Goal: Task Accomplishment & Management: Manage account settings

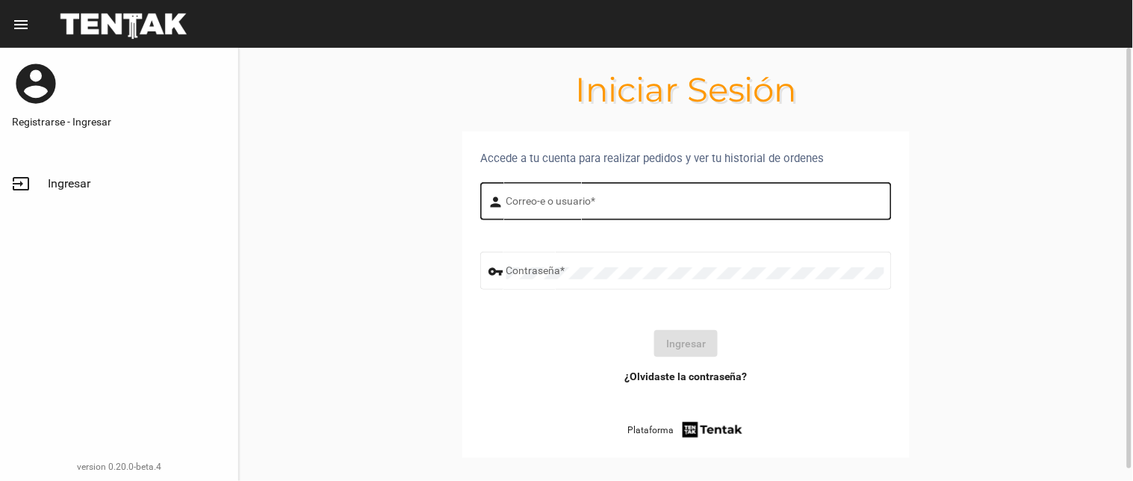
click at [590, 202] on input "Correo-e o usuario *" at bounding box center [695, 204] width 378 height 12
type input "BELEN"
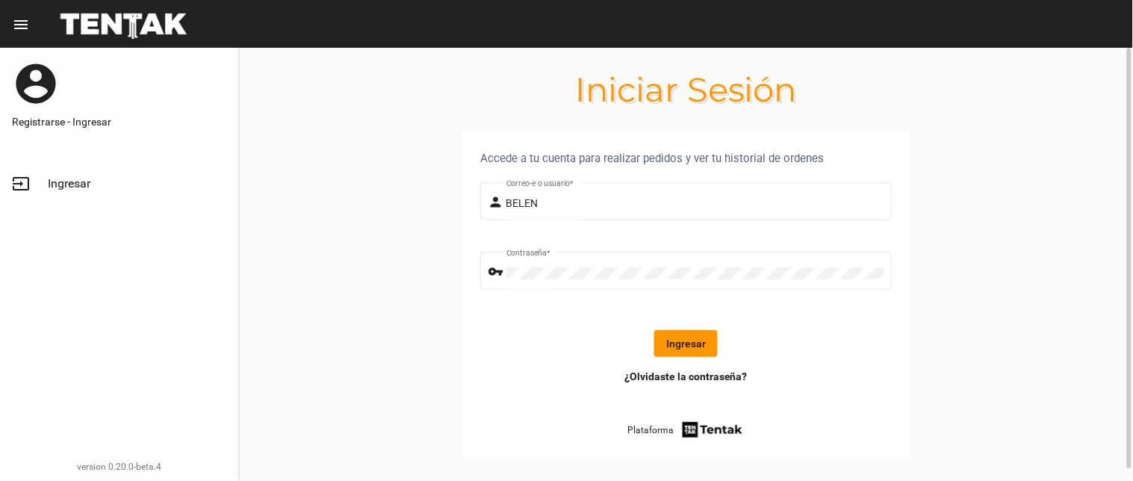
click at [659, 338] on button "Ingresar" at bounding box center [685, 343] width 63 height 27
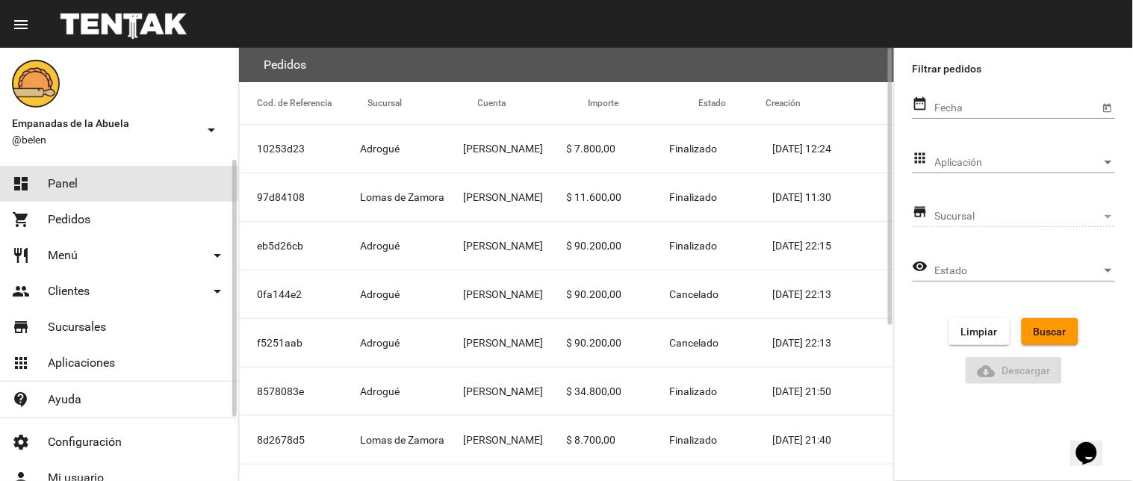
click at [85, 190] on link "dashboard Panel" at bounding box center [119, 184] width 238 height 36
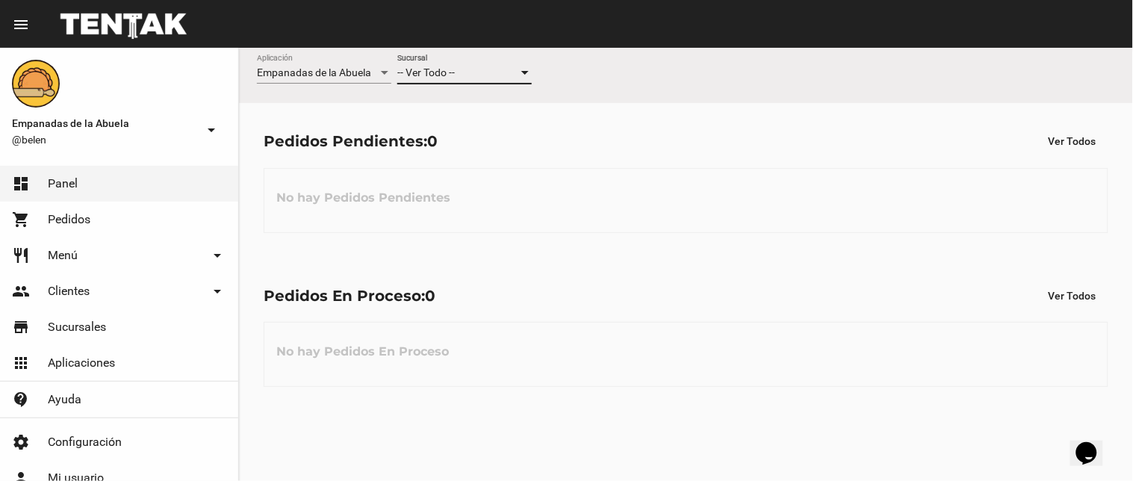
click at [438, 75] on span "-- Ver Todo --" at bounding box center [426, 72] width 58 height 12
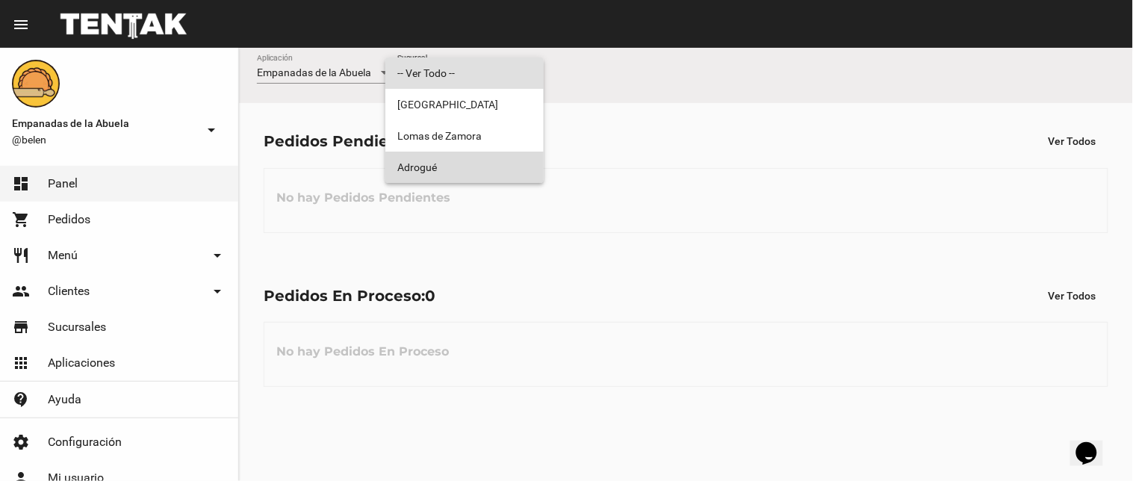
drag, startPoint x: 413, startPoint y: 174, endPoint x: 951, endPoint y: 211, distance: 539.1
click at [414, 174] on span "Adrogué" at bounding box center [464, 167] width 134 height 31
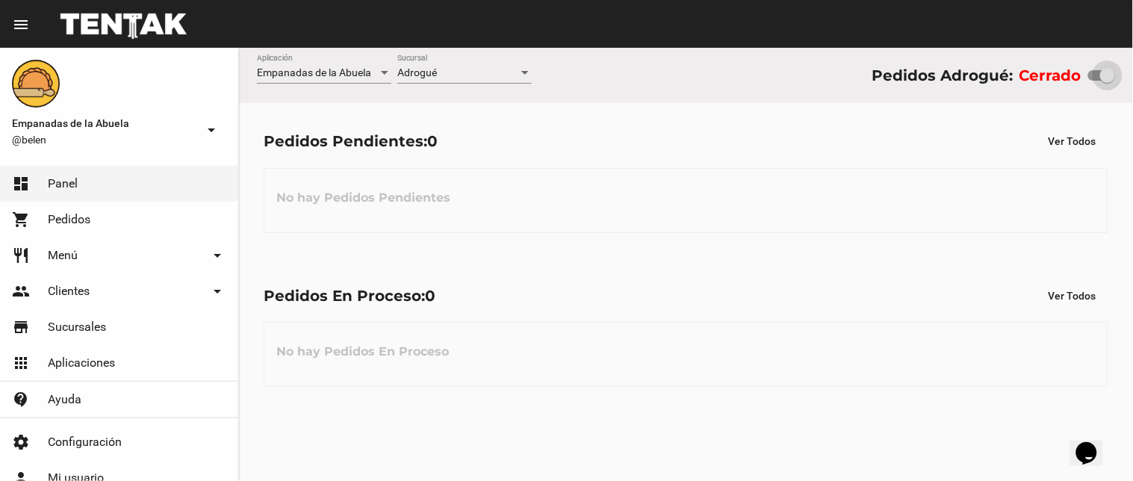
drag, startPoint x: 1097, startPoint y: 68, endPoint x: 1118, endPoint y: 70, distance: 21.8
click at [1118, 70] on div "Empanadas de la Abuela Aplicación Adrogué Sucursal Pedidos Adrogué: Cerrado" at bounding box center [686, 75] width 894 height 55
checkbox input "true"
click at [424, 71] on span "Adrogué" at bounding box center [417, 72] width 40 height 12
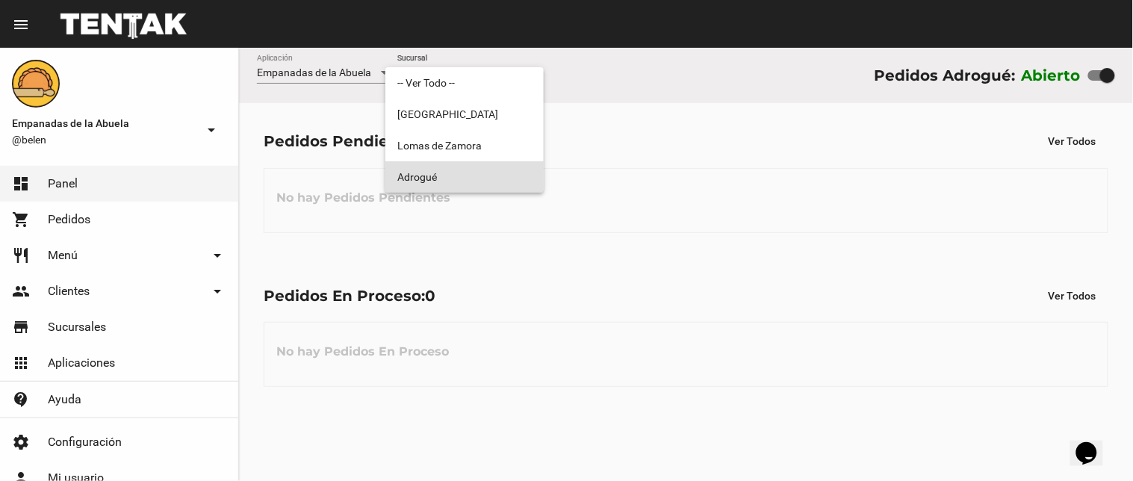
click at [450, 174] on span "Adrogué" at bounding box center [464, 176] width 134 height 31
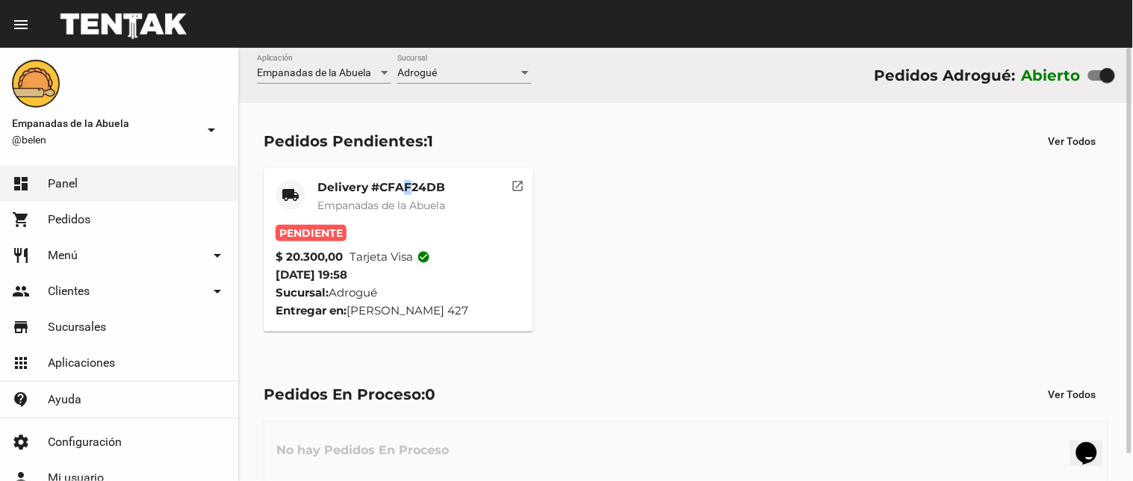
drag, startPoint x: 406, startPoint y: 167, endPoint x: 409, endPoint y: 183, distance: 15.8
click at [409, 178] on mat-card "local_shipping Delivery #CFAF24DB Empanadas de la Abuela Pendiente $ 20.300,00 …" at bounding box center [399, 250] width 270 height 164
click at [408, 190] on mat-card-title "Delivery #CFAF24DB" at bounding box center [381, 187] width 128 height 15
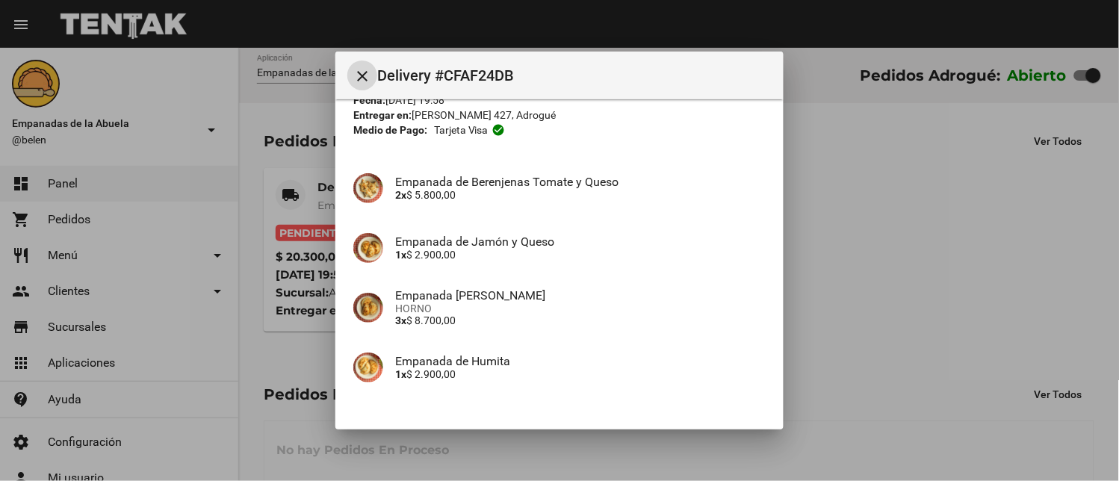
scroll to position [168, 0]
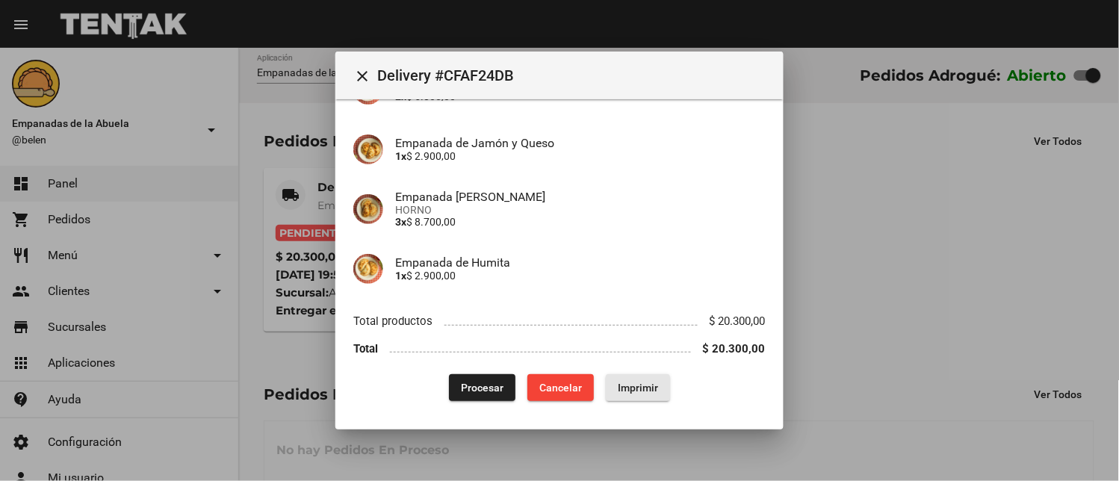
drag, startPoint x: 638, startPoint y: 377, endPoint x: 506, endPoint y: 315, distance: 146.0
click at [633, 379] on button "Imprimir" at bounding box center [638, 387] width 64 height 27
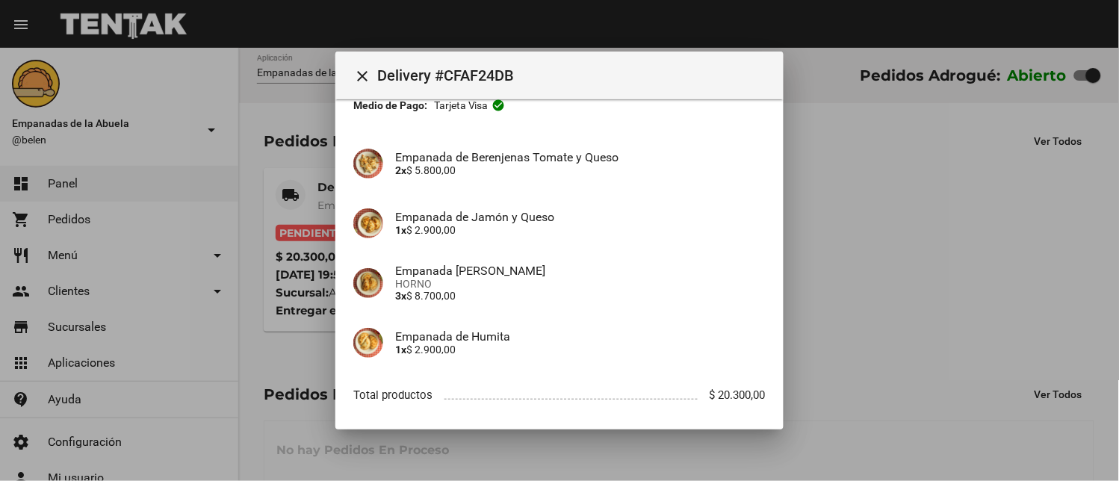
scroll to position [168, 0]
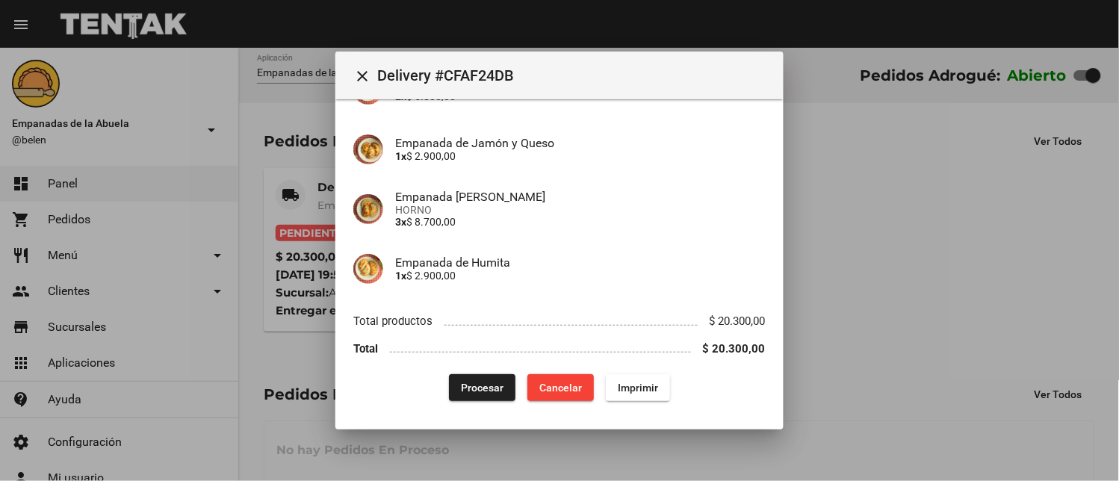
drag, startPoint x: 474, startPoint y: 385, endPoint x: 456, endPoint y: 393, distance: 20.4
click at [474, 385] on span "Procesar" at bounding box center [482, 388] width 43 height 12
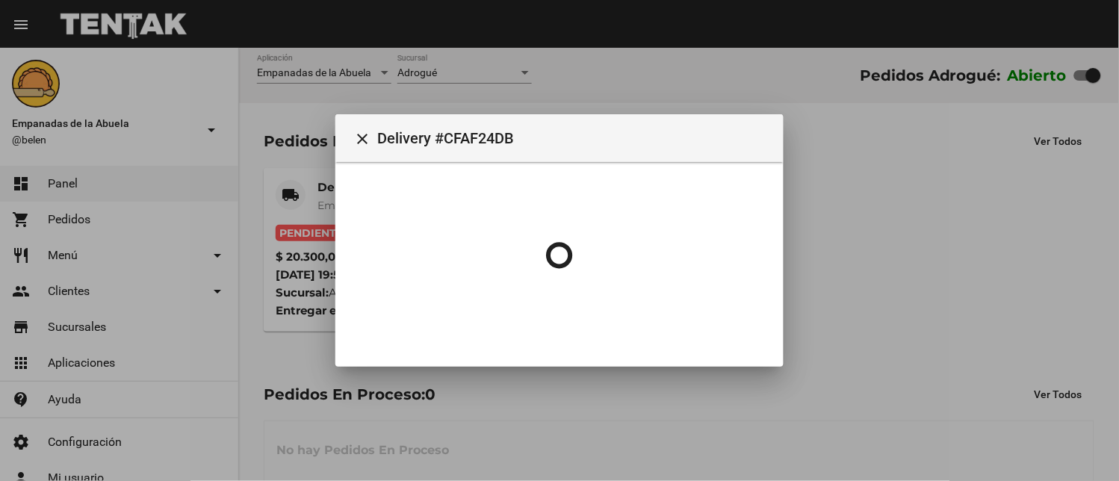
scroll to position [0, 0]
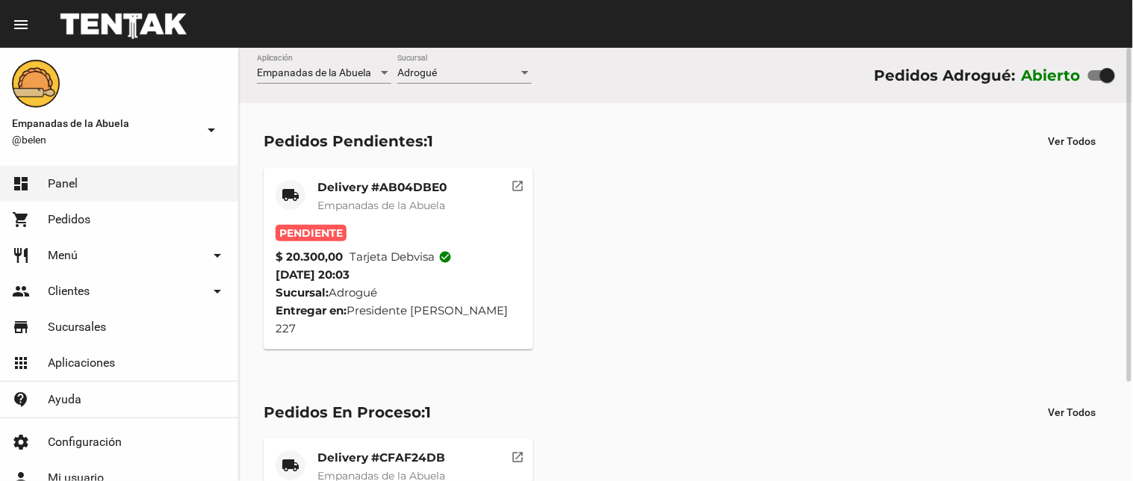
click at [409, 207] on span "Empanadas de la Abuela" at bounding box center [381, 205] width 128 height 13
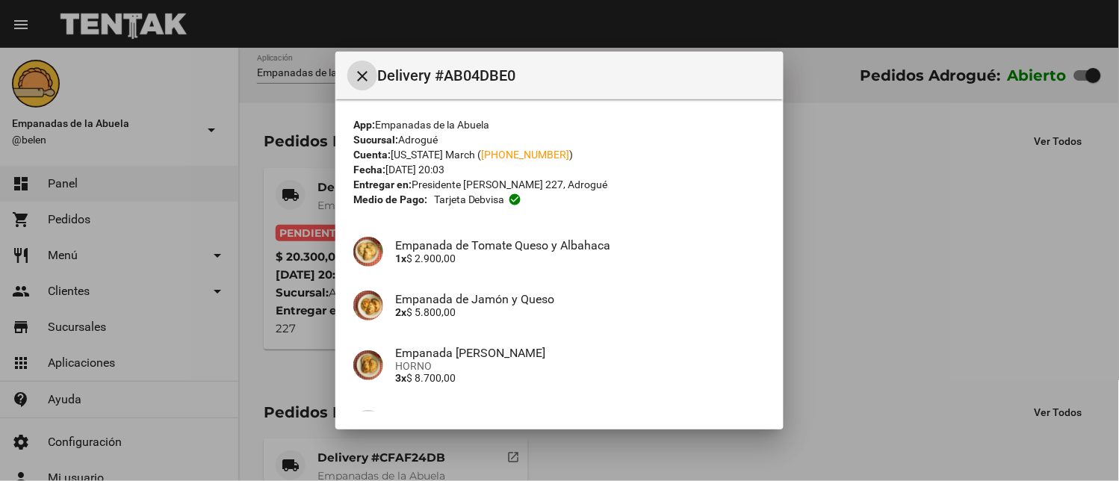
scroll to position [157, 0]
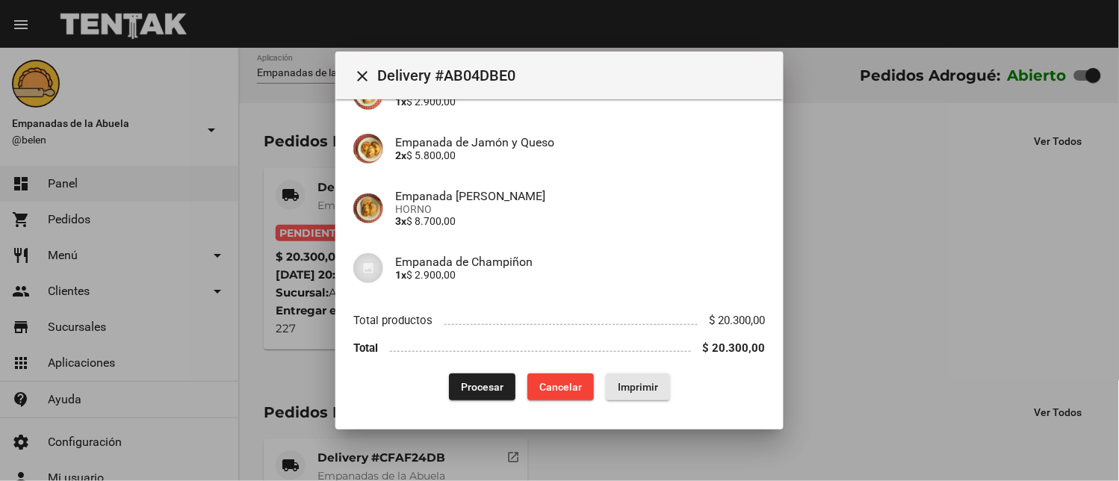
click at [629, 385] on span "Imprimir" at bounding box center [638, 387] width 40 height 12
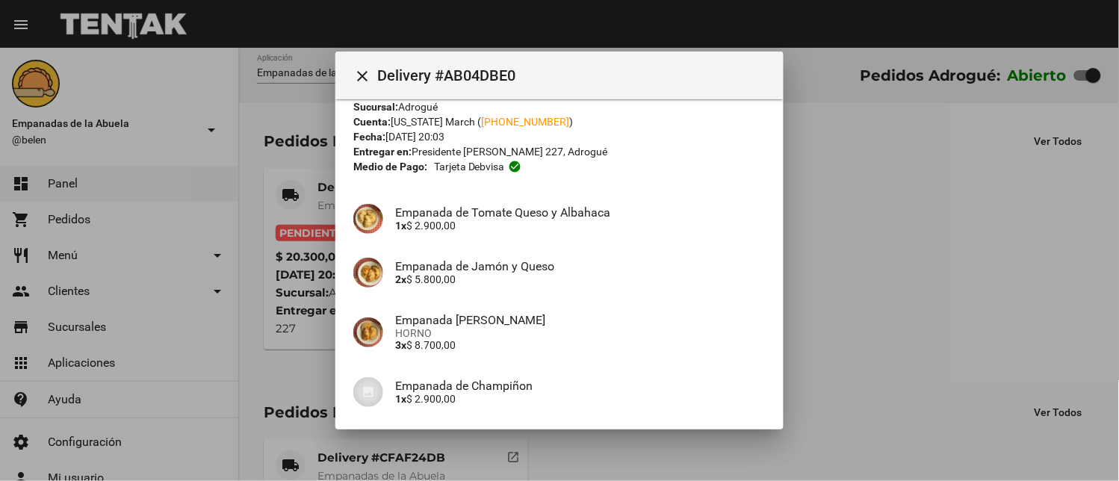
scroll to position [157, 0]
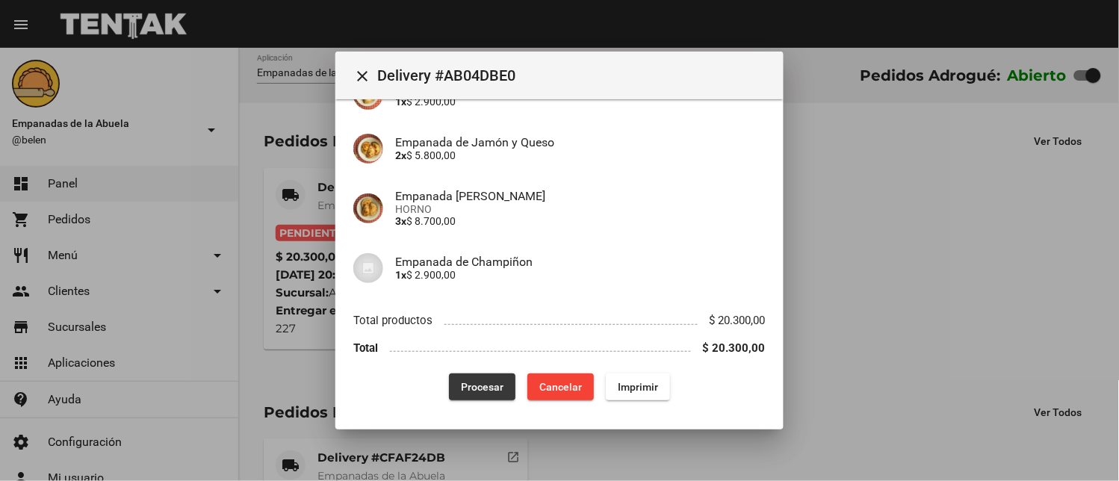
click at [450, 382] on button "Procesar" at bounding box center [482, 386] width 66 height 27
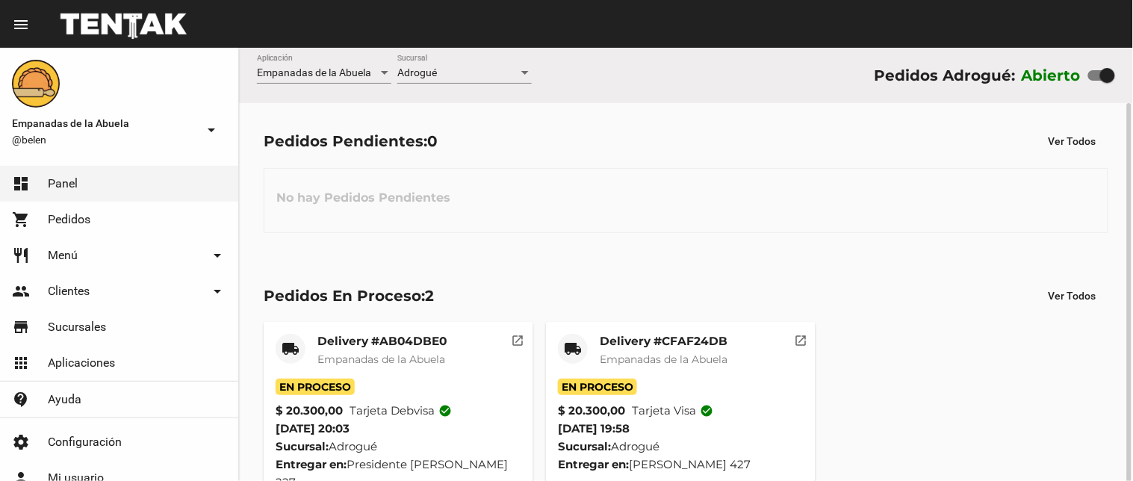
scroll to position [28, 0]
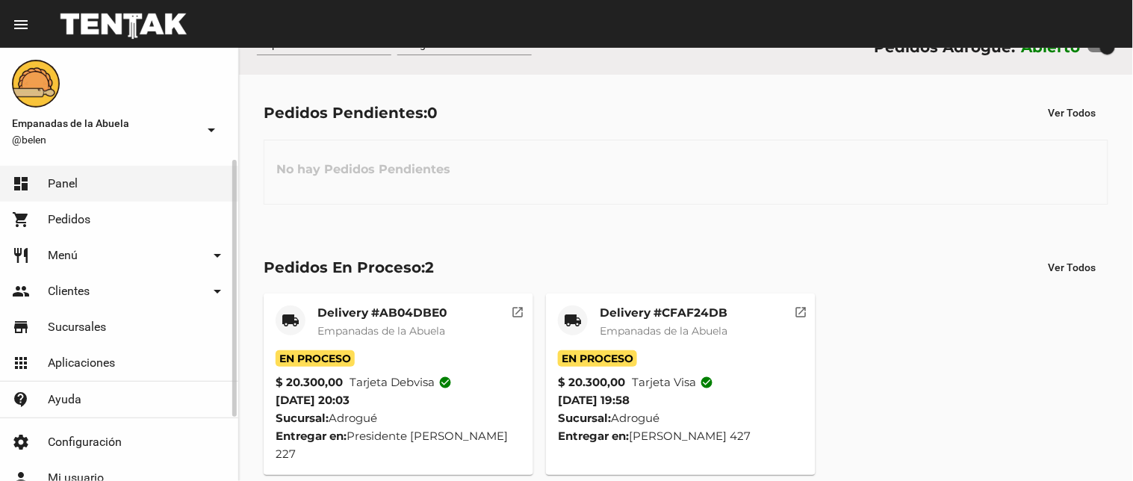
click at [40, 248] on link "restaurant Menú arrow_drop_down" at bounding box center [119, 256] width 238 height 36
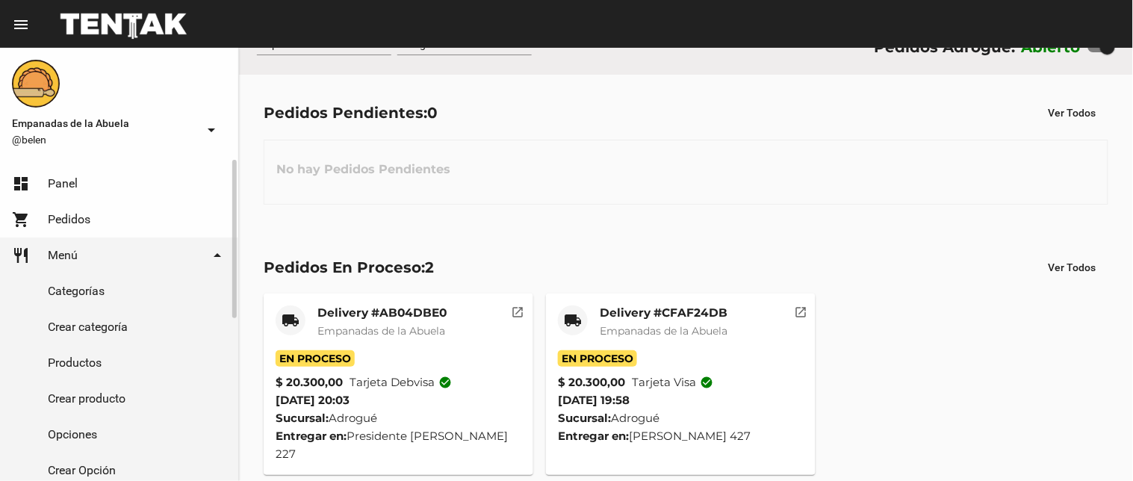
click at [97, 350] on link "Productos" at bounding box center [119, 363] width 238 height 36
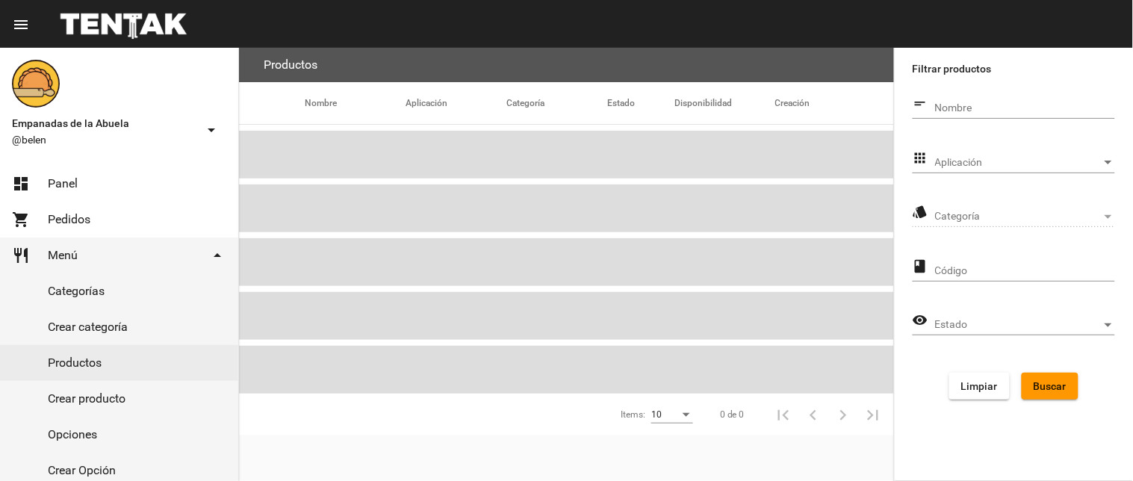
click at [985, 113] on input "Nombre" at bounding box center [1025, 108] width 180 height 12
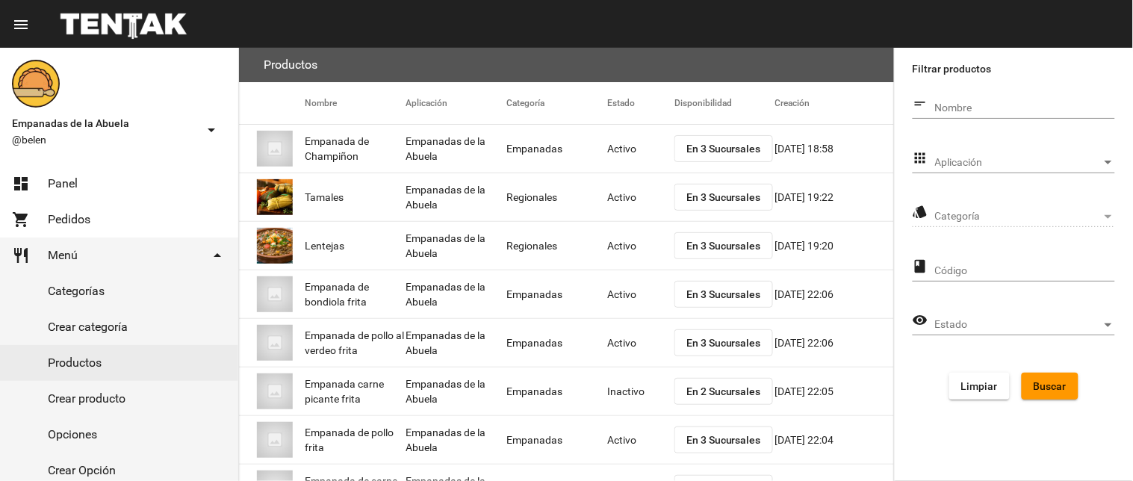
click at [973, 155] on div "Aplicación Aplicación" at bounding box center [1025, 158] width 180 height 29
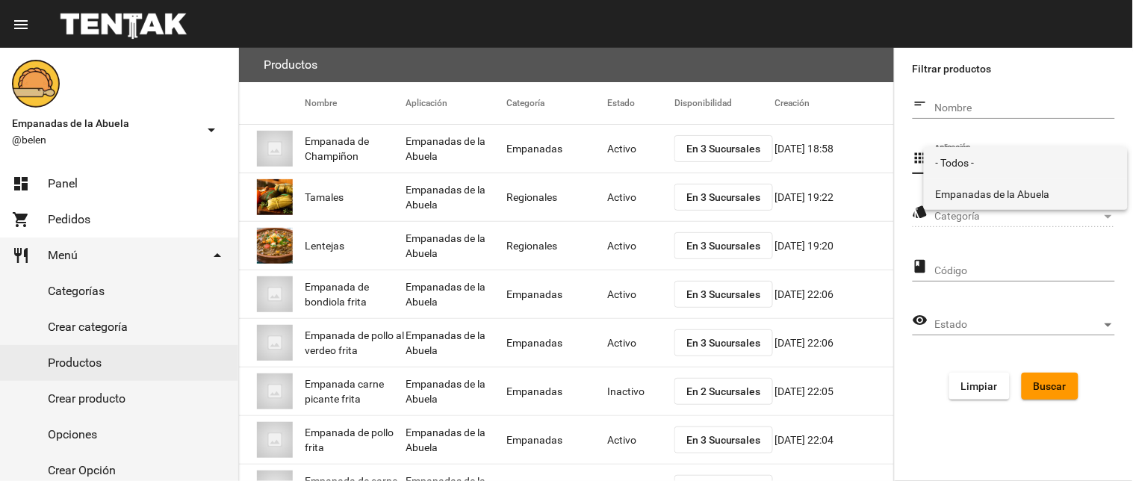
click at [962, 194] on span "Empanadas de la Abuela" at bounding box center [1026, 194] width 180 height 31
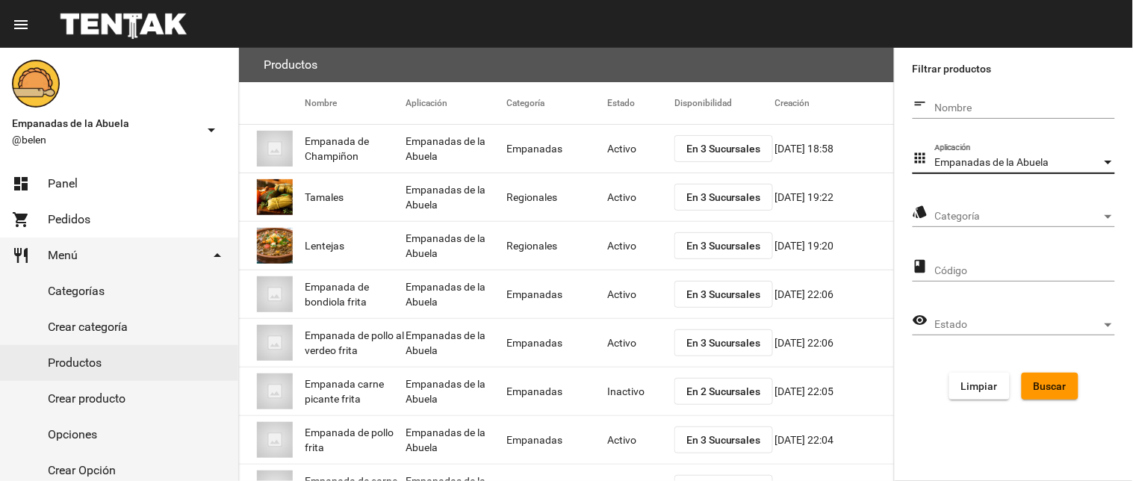
click at [970, 215] on span "Categoría" at bounding box center [1018, 217] width 167 height 12
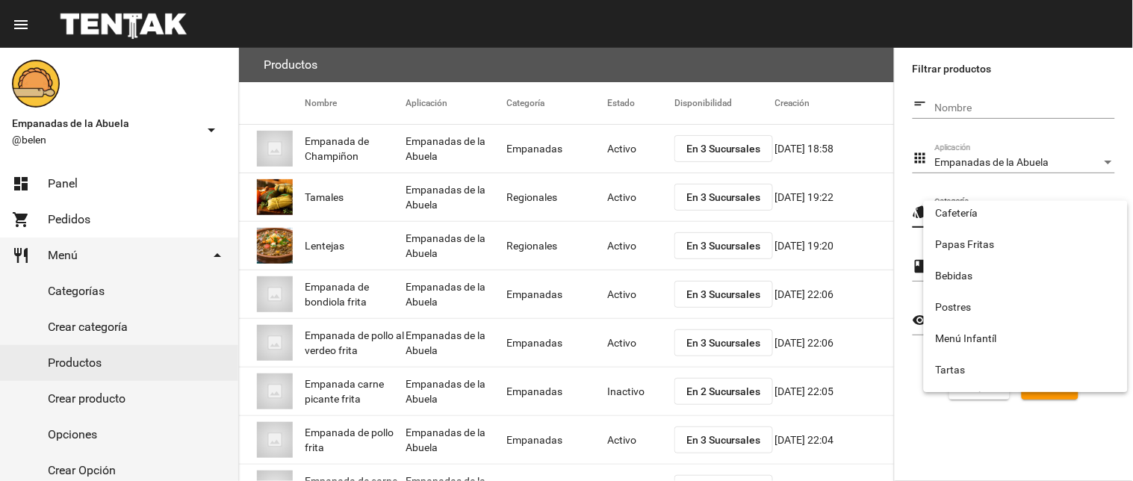
scroll to position [248, 0]
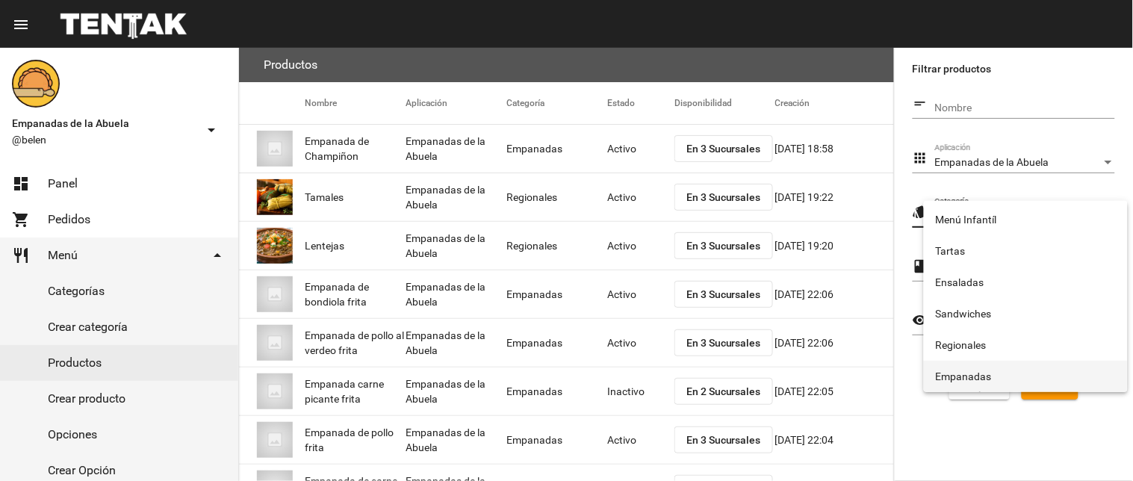
click at [974, 377] on span "Empanadas" at bounding box center [1026, 376] width 180 height 31
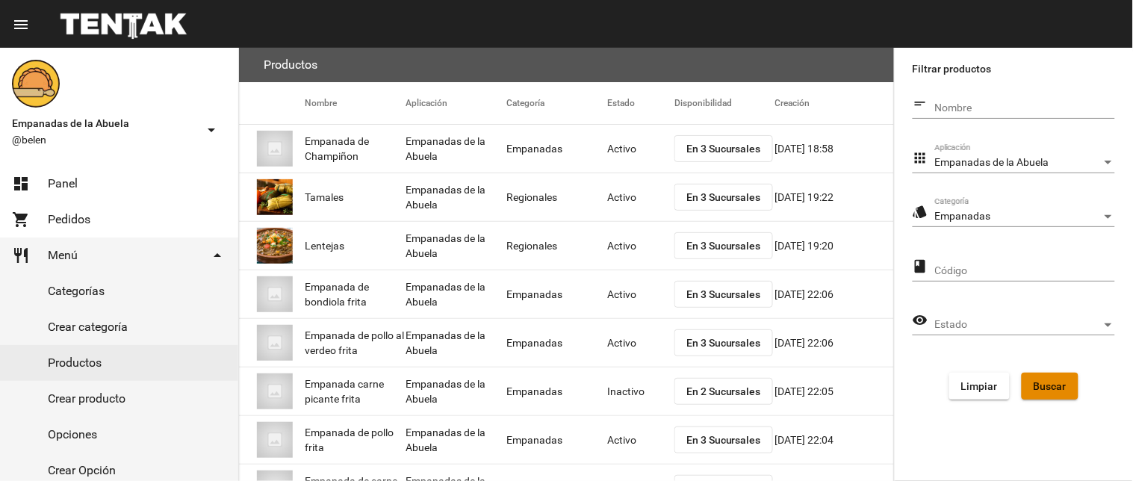
click at [1032, 382] on button "Buscar" at bounding box center [1050, 386] width 57 height 27
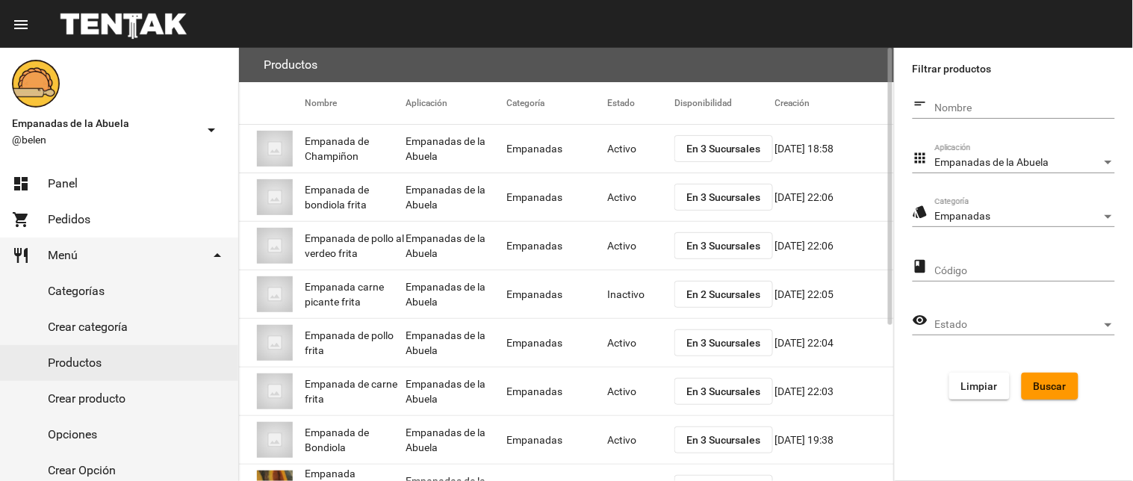
scroll to position [243, 0]
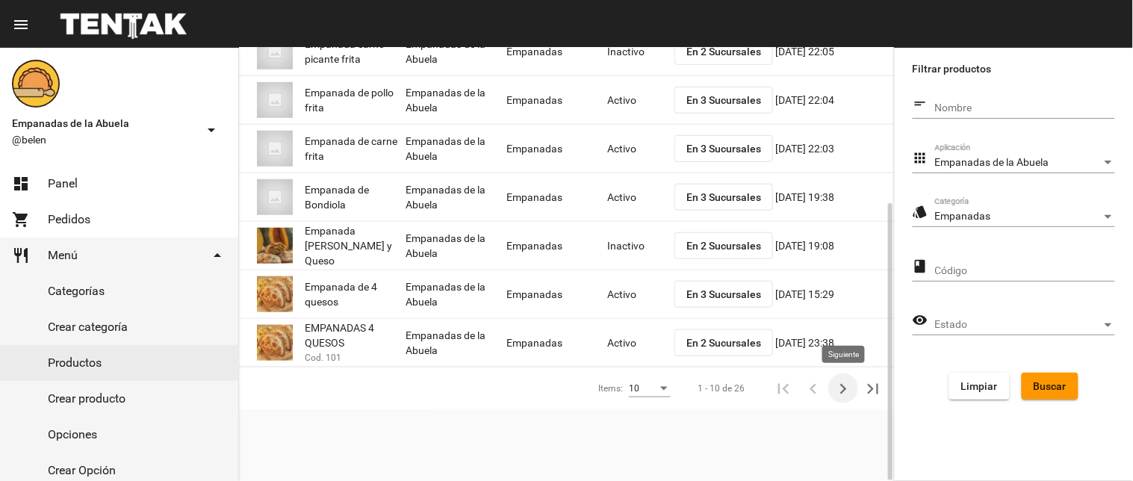
click at [833, 383] on icon "Siguiente" at bounding box center [843, 389] width 21 height 21
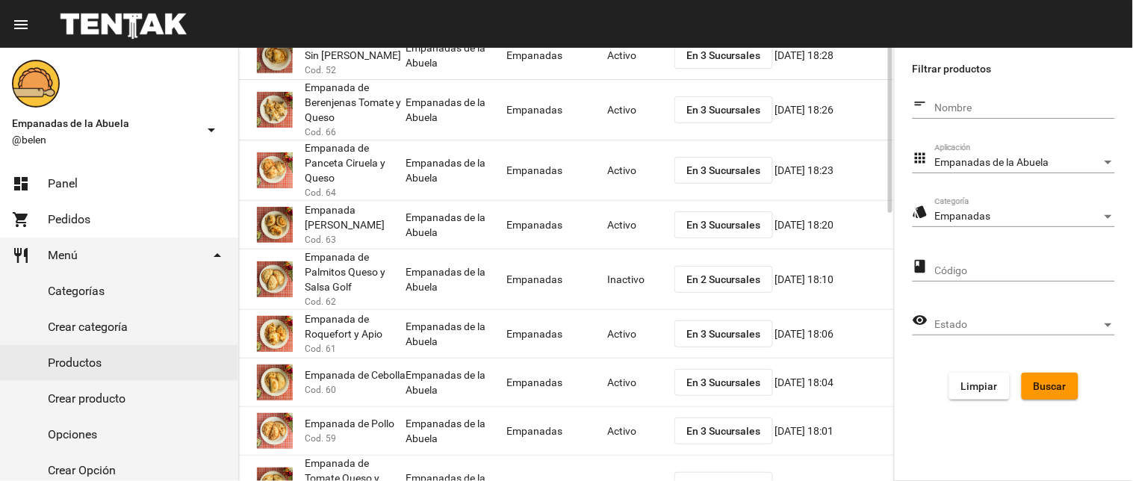
scroll to position [0, 0]
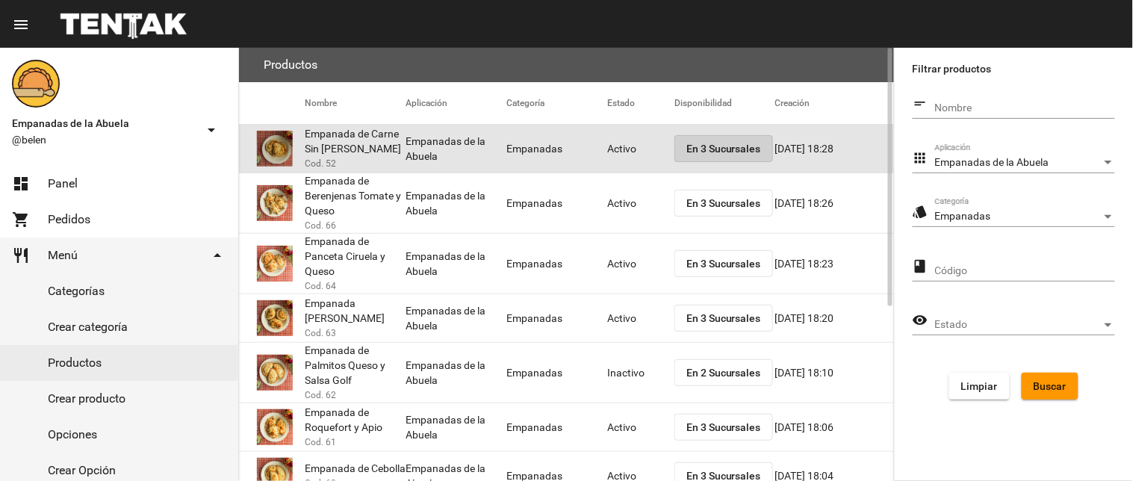
click at [686, 144] on span "En 3 Sucursales" at bounding box center [723, 149] width 75 height 12
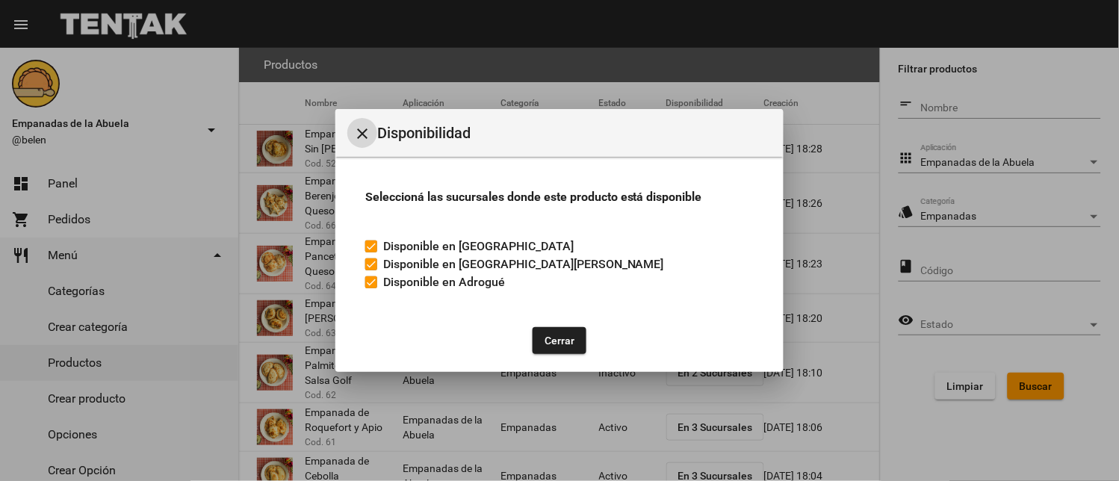
click at [389, 284] on span "Disponible en Adrogué" at bounding box center [444, 282] width 122 height 18
click at [371, 288] on input "Disponible en Adrogué" at bounding box center [371, 288] width 1 height 1
checkbox input "false"
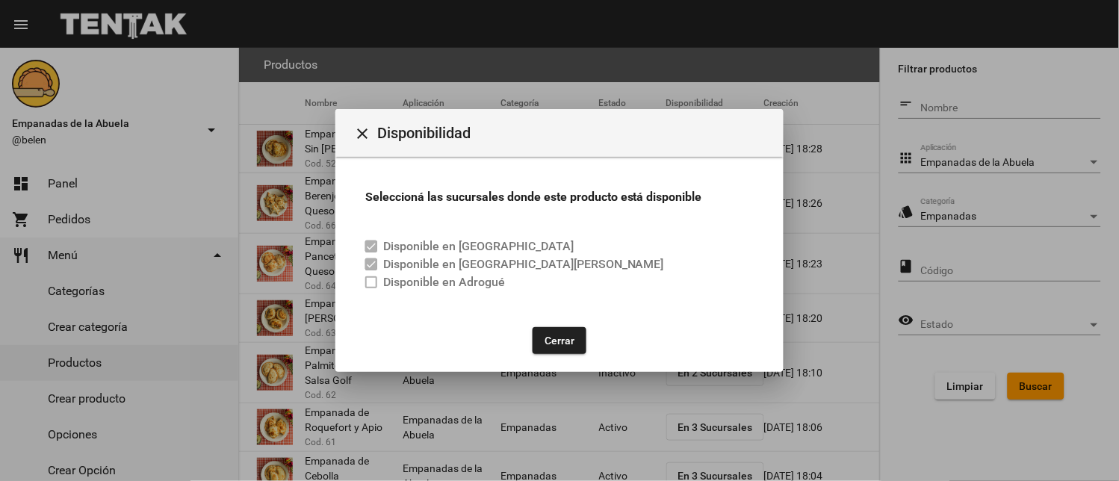
click at [544, 327] on button "Cerrar" at bounding box center [560, 340] width 54 height 27
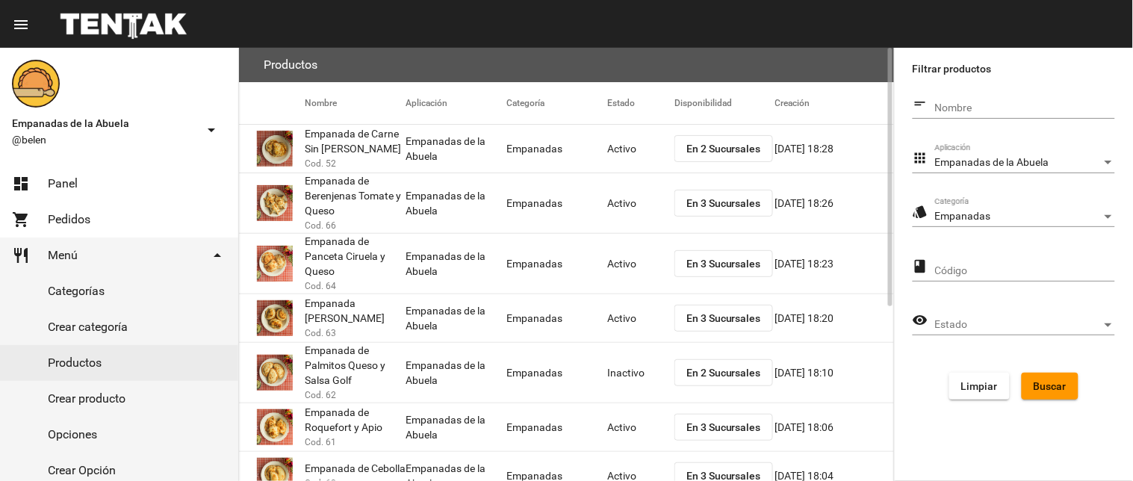
click at [613, 150] on mat-cell "Activo" at bounding box center [640, 149] width 67 height 48
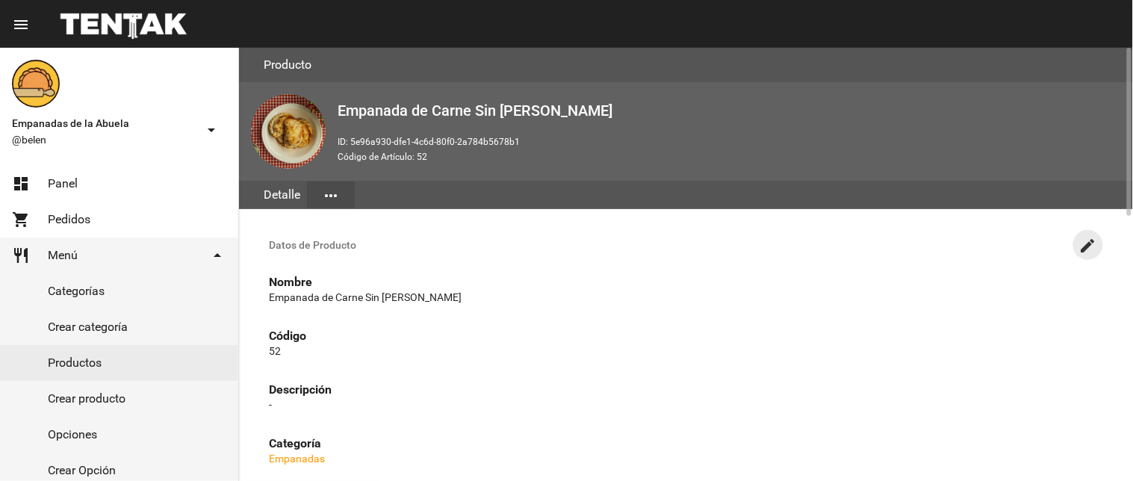
drag, startPoint x: 1080, startPoint y: 232, endPoint x: 905, endPoint y: 187, distance: 180.6
click at [1068, 234] on h3 "Datos de Producto create" at bounding box center [686, 245] width 858 height 36
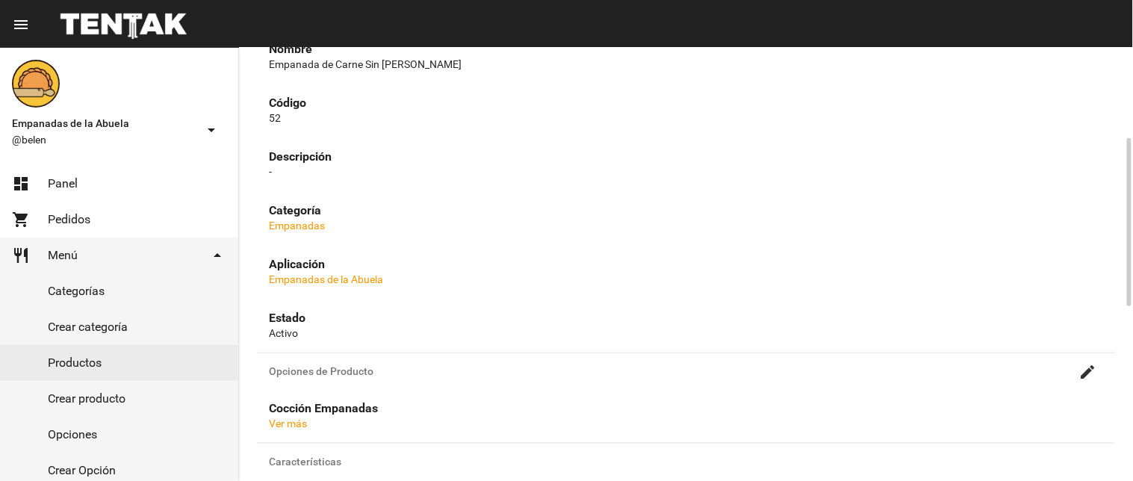
scroll to position [84, 0]
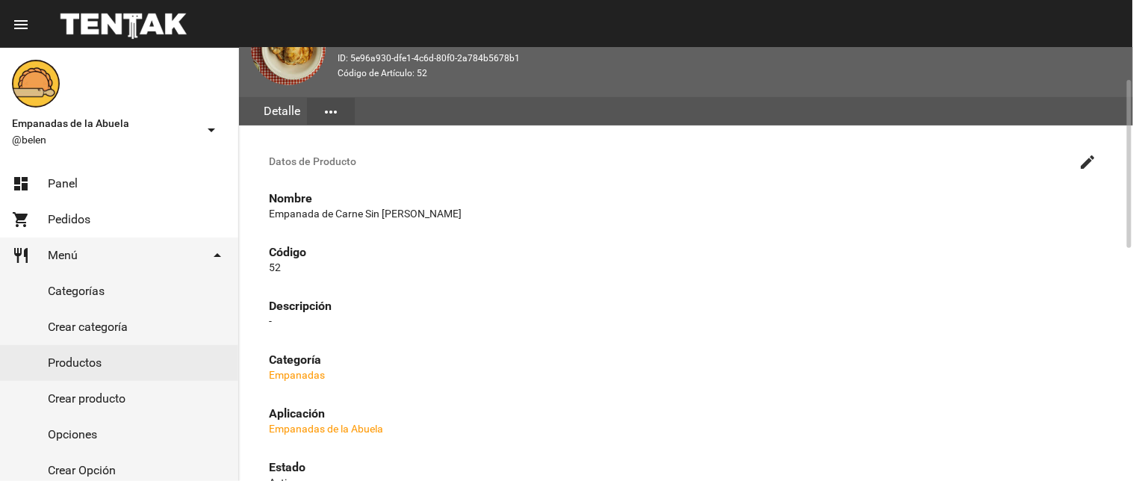
click at [1071, 167] on h3 "Datos de Producto create" at bounding box center [686, 161] width 858 height 36
click at [1078, 158] on button "create" at bounding box center [1088, 161] width 30 height 30
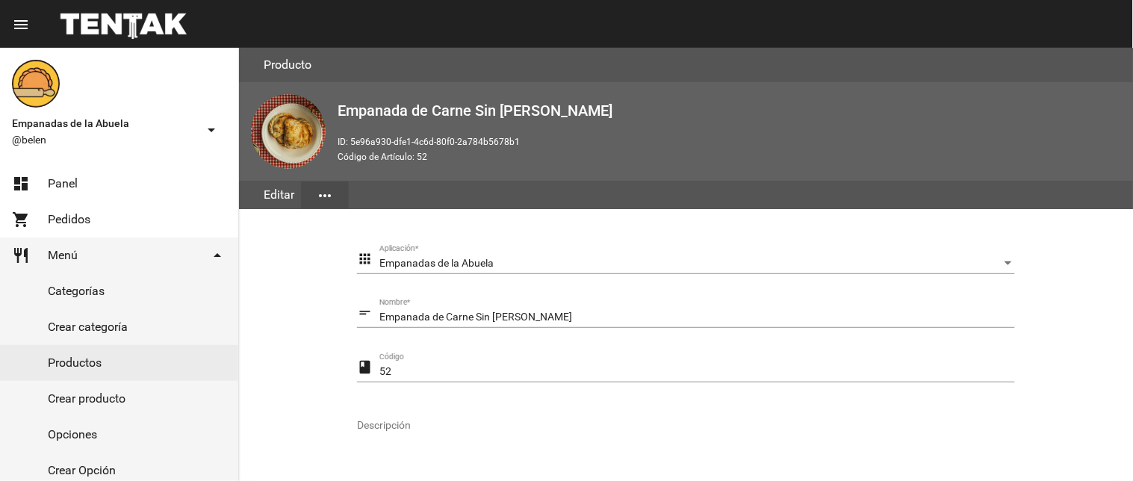
scroll to position [305, 0]
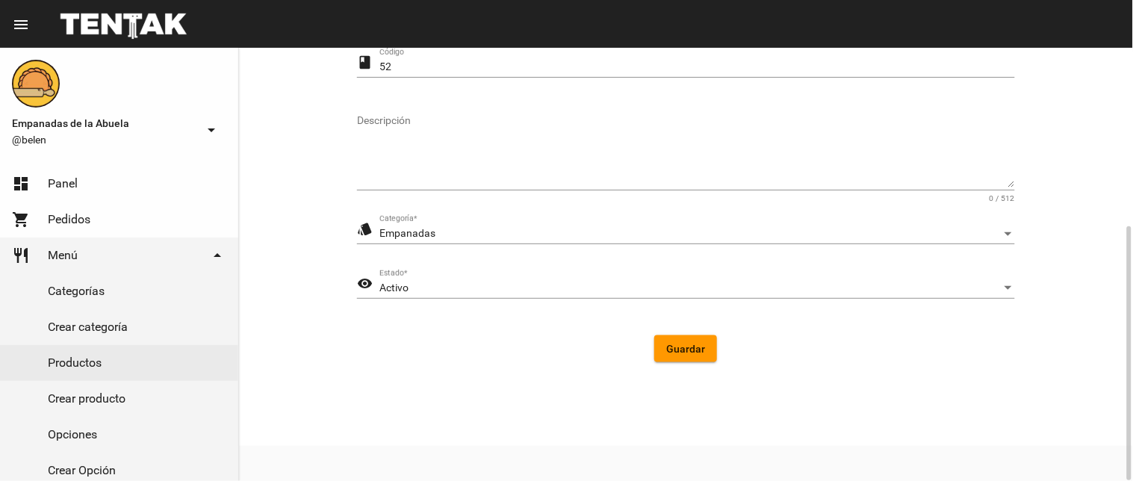
click at [423, 280] on div "Activo Estado *" at bounding box center [697, 284] width 636 height 29
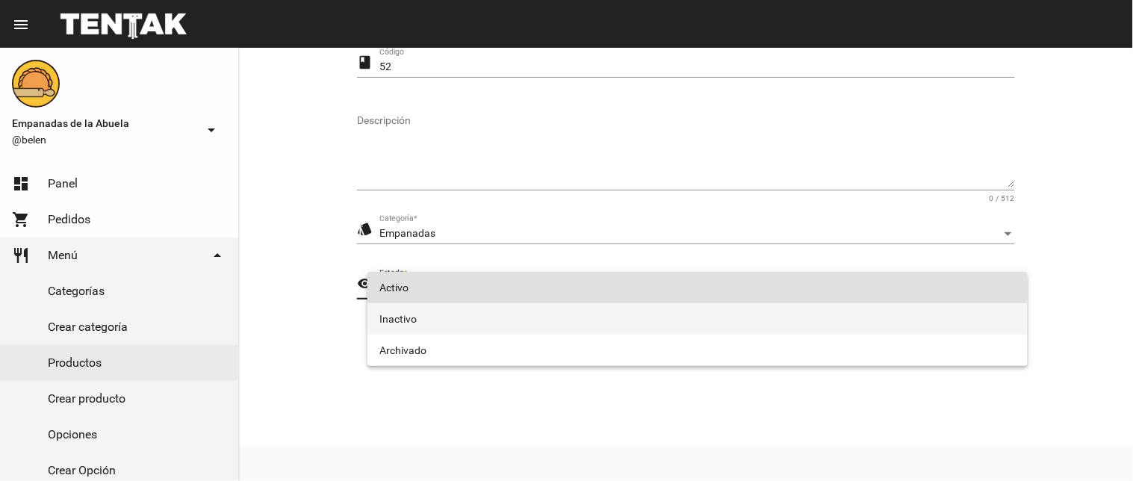
drag, startPoint x: 415, startPoint y: 309, endPoint x: 557, endPoint y: 326, distance: 142.3
click at [415, 309] on span "Inactivo" at bounding box center [697, 318] width 636 height 31
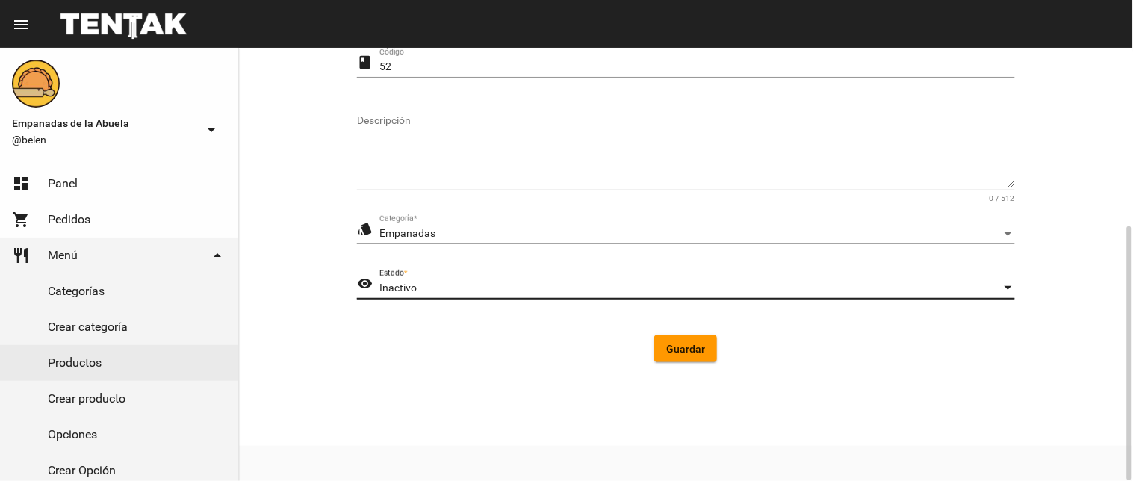
click at [660, 335] on button "Guardar" at bounding box center [685, 348] width 63 height 27
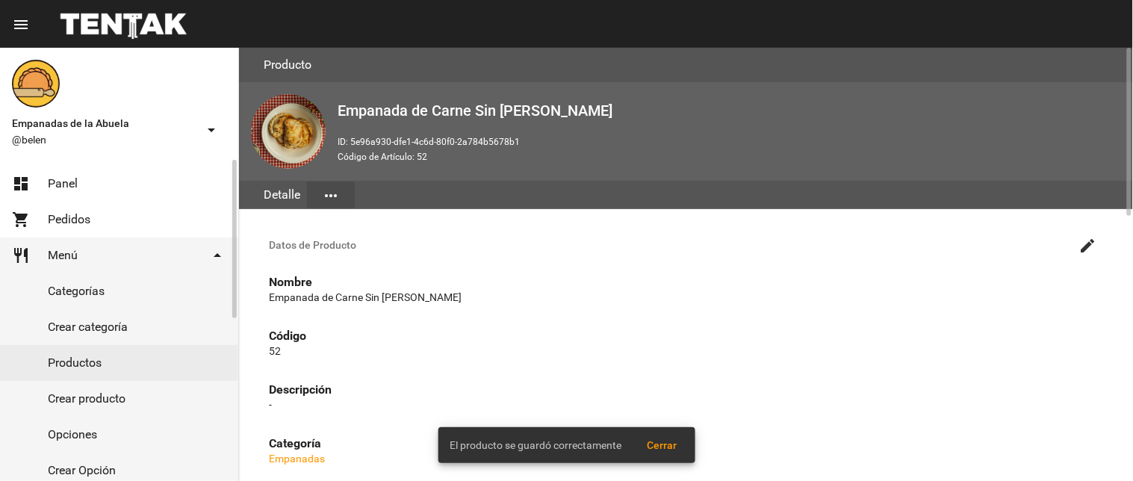
drag, startPoint x: 43, startPoint y: 188, endPoint x: 138, endPoint y: 205, distance: 97.1
click at [43, 188] on link "dashboard Panel" at bounding box center [119, 184] width 238 height 36
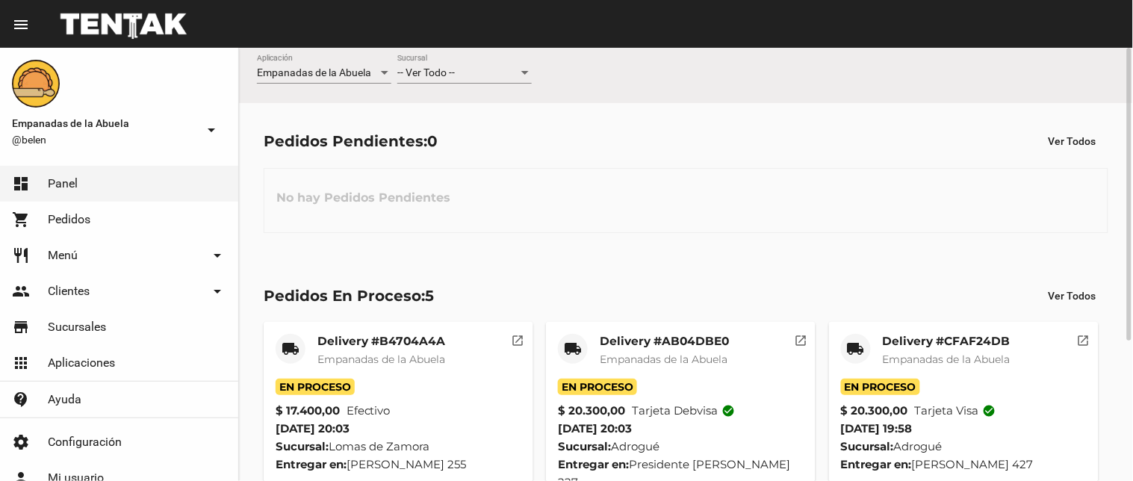
click at [462, 72] on div "-- Ver Todo --" at bounding box center [457, 73] width 121 height 12
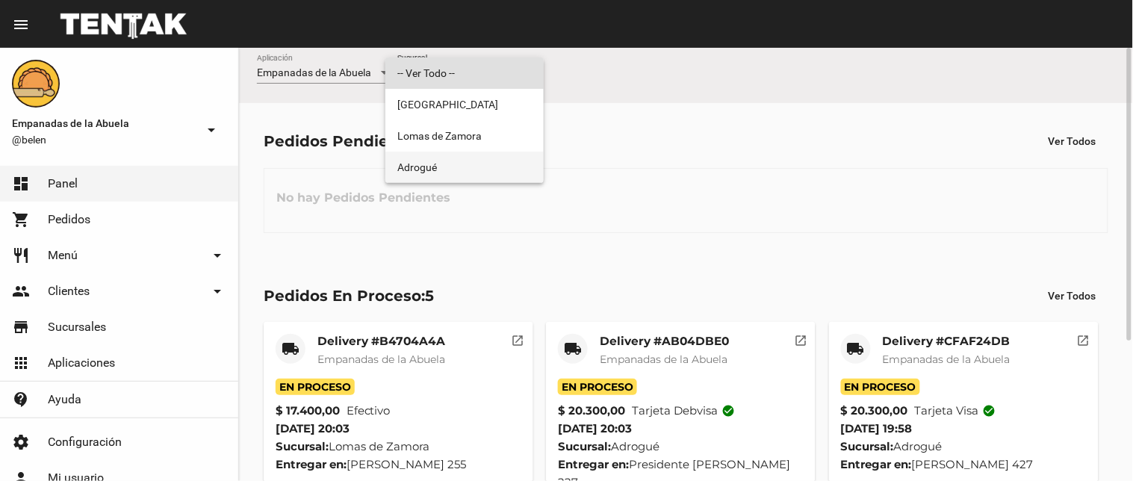
drag, startPoint x: 465, startPoint y: 173, endPoint x: 533, endPoint y: 191, distance: 70.5
click at [464, 173] on span "Adrogué" at bounding box center [464, 167] width 134 height 31
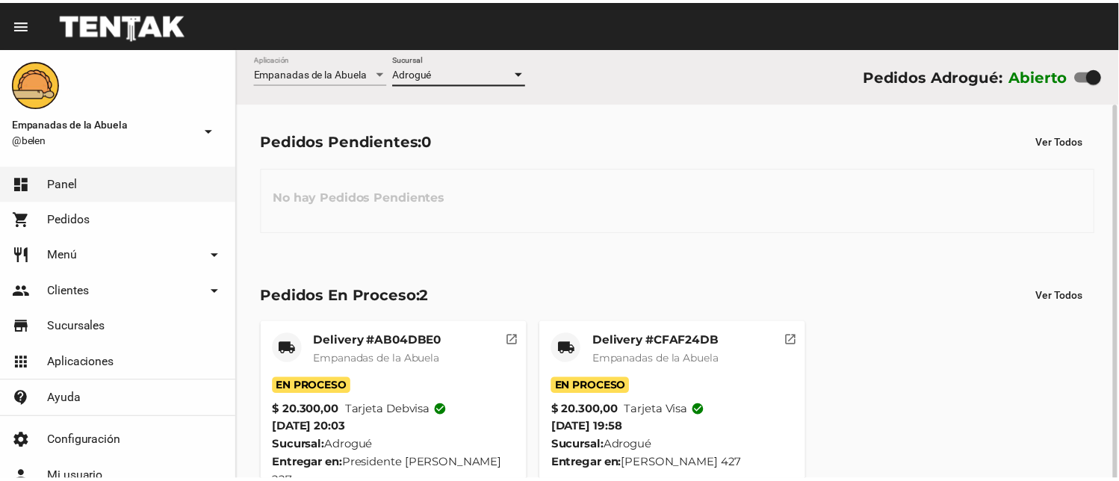
scroll to position [28, 0]
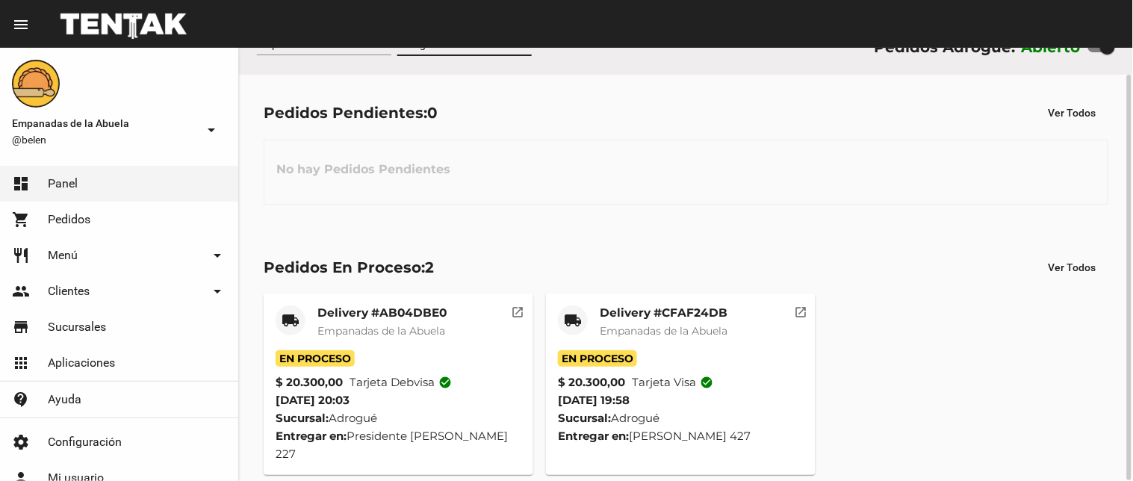
click at [405, 321] on div "Delivery #AB04DBE0 Empanadas de la Abuela" at bounding box center [381, 328] width 129 height 45
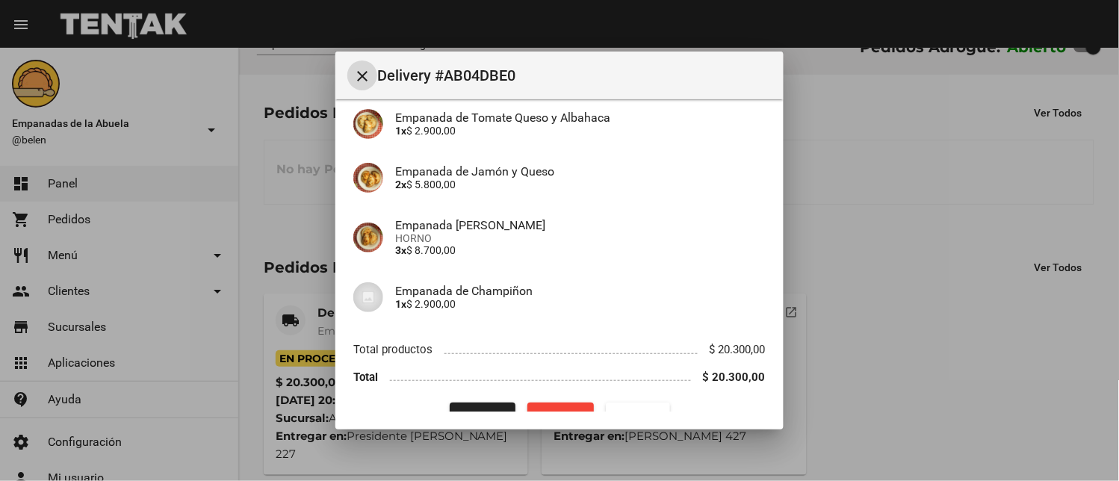
scroll to position [157, 0]
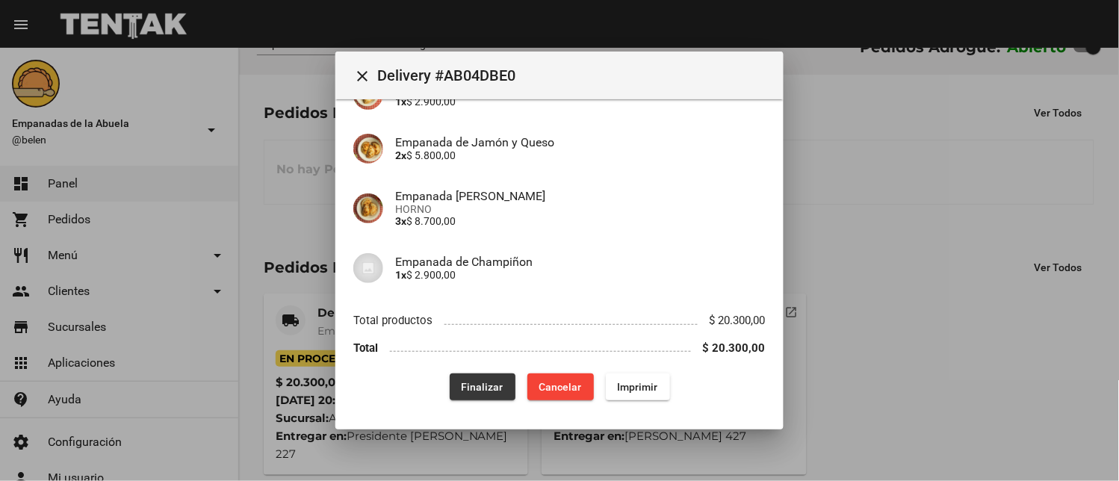
click at [483, 382] on span "Finalizar" at bounding box center [483, 387] width 42 height 12
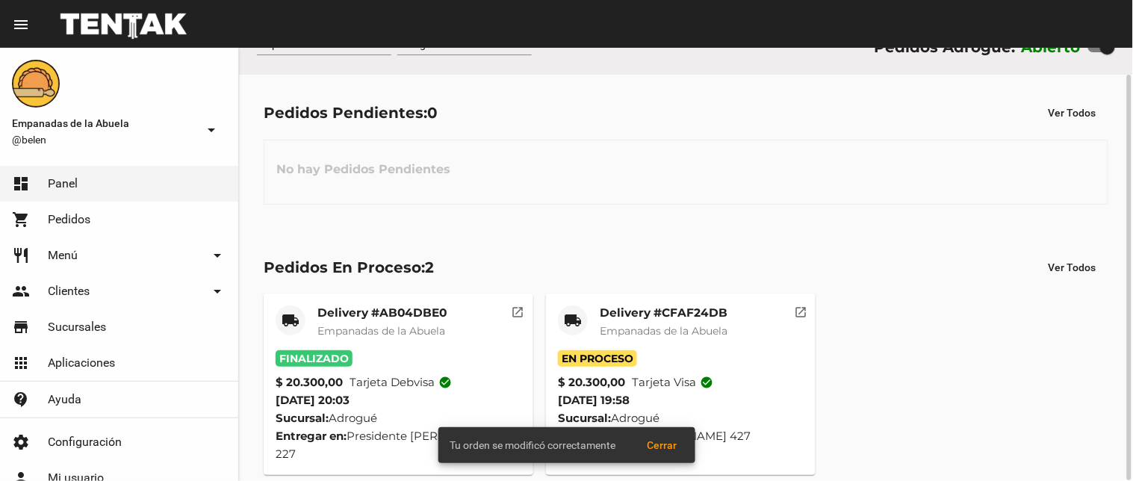
click at [645, 309] on mat-card-title "Delivery #CFAF24DB" at bounding box center [664, 313] width 128 height 15
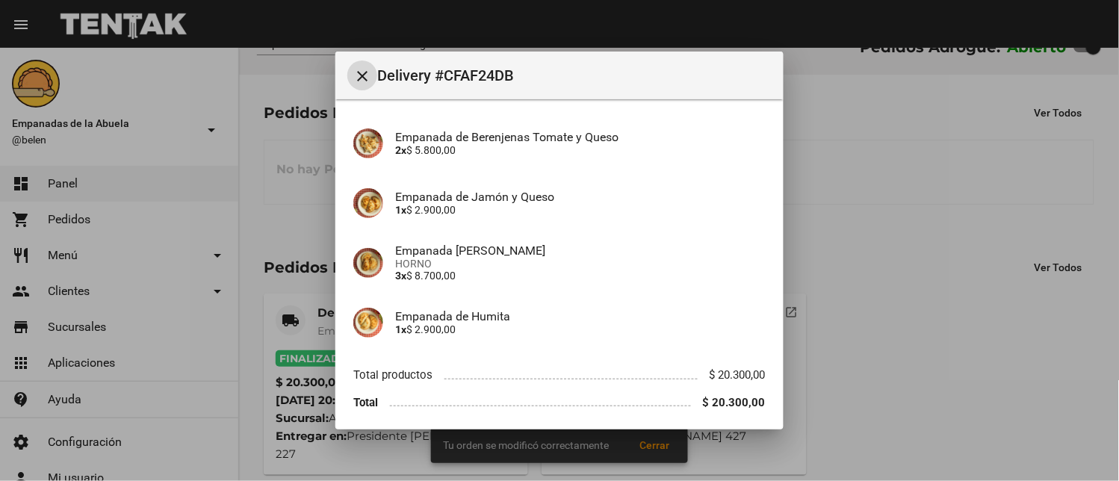
scroll to position [168, 0]
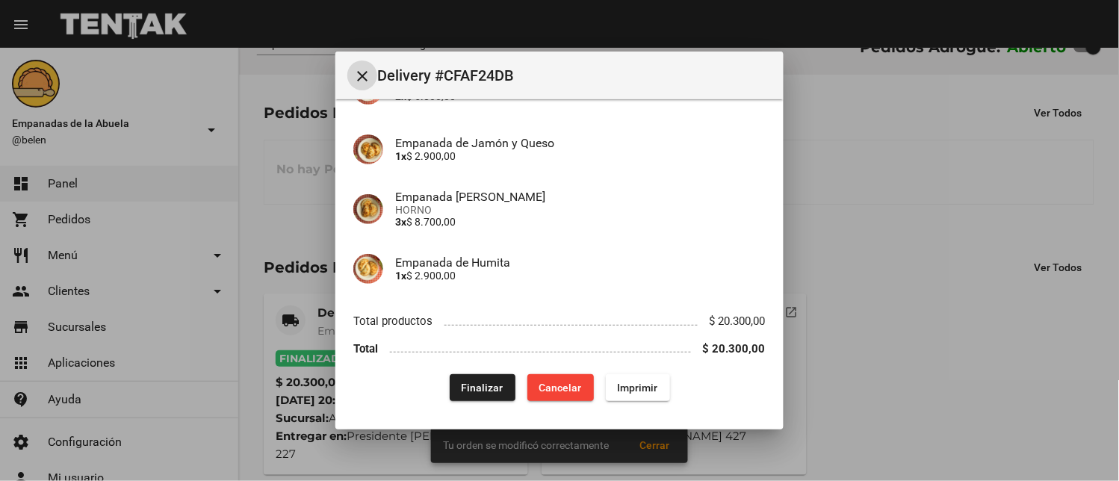
click at [465, 384] on span "Finalizar" at bounding box center [483, 388] width 42 height 12
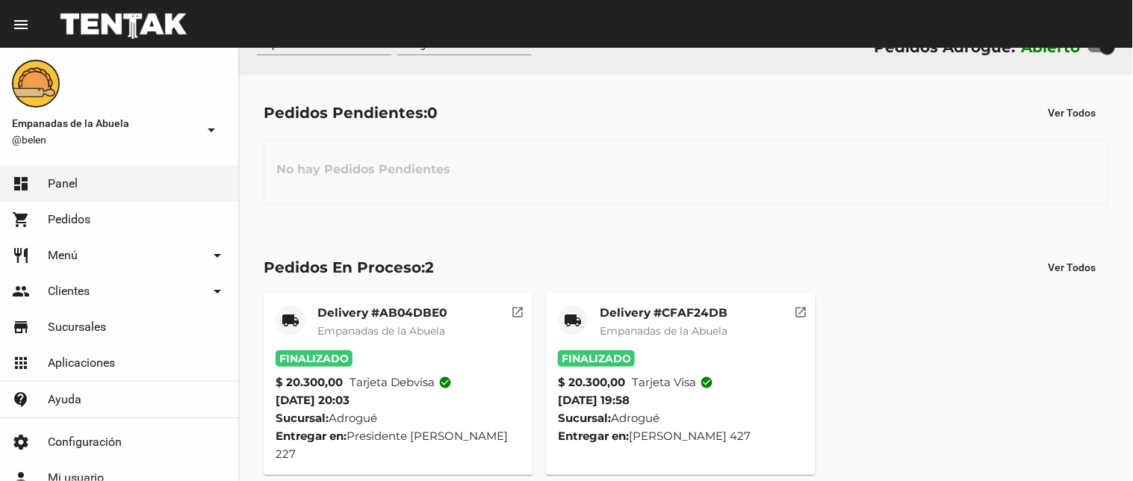
scroll to position [0, 0]
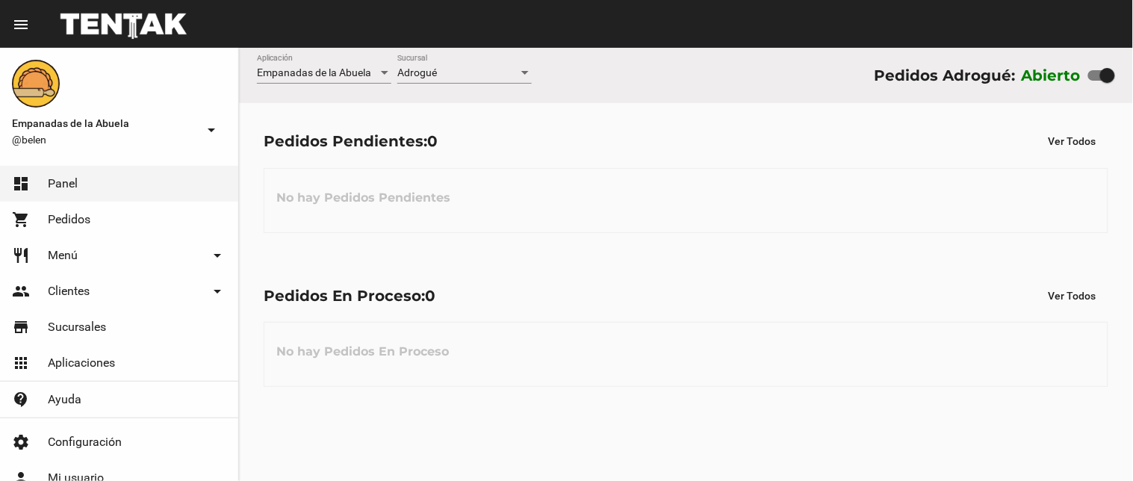
click at [456, 81] on div "Adrogué Sucursal" at bounding box center [464, 69] width 134 height 29
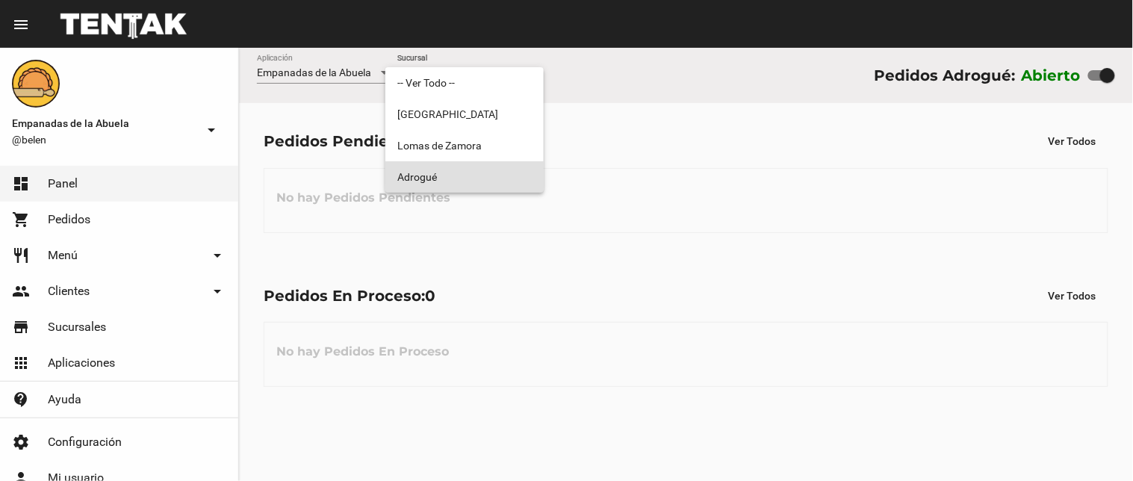
click at [437, 181] on span "Adrogué" at bounding box center [464, 176] width 134 height 31
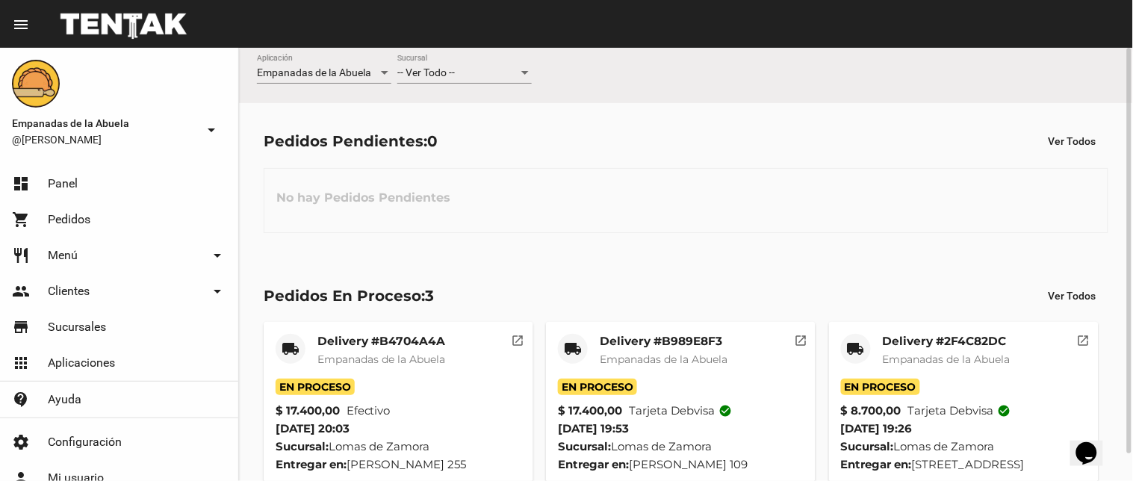
click at [460, 72] on div "-- Ver Todo --" at bounding box center [457, 73] width 121 height 12
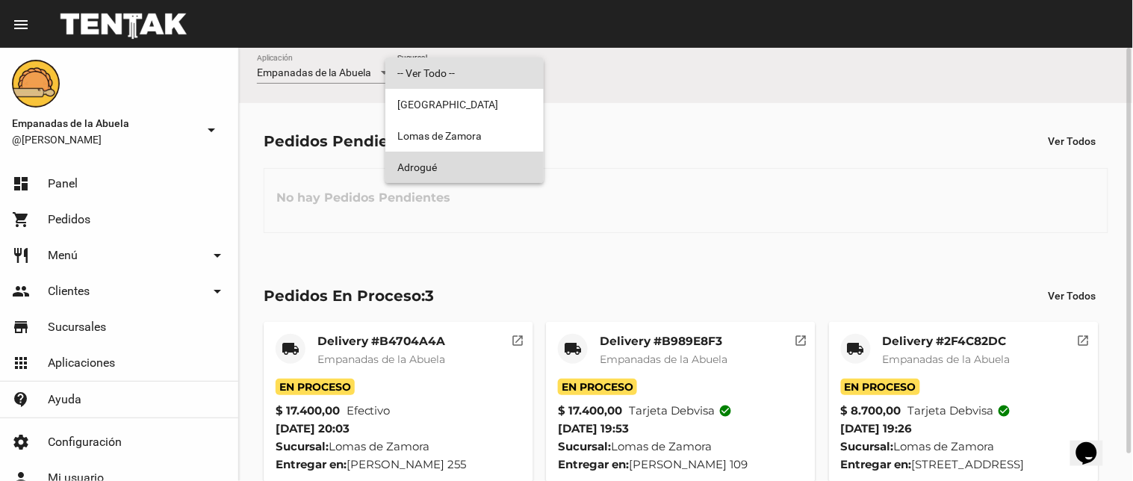
drag, startPoint x: 453, startPoint y: 153, endPoint x: 434, endPoint y: 152, distance: 19.5
click at [453, 153] on span "Adrogué" at bounding box center [464, 167] width 134 height 31
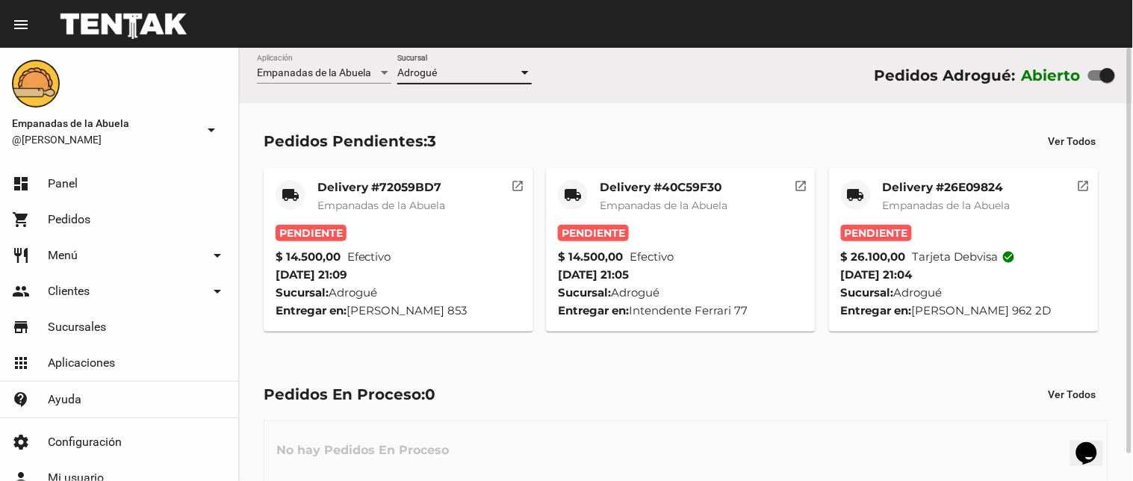
click at [984, 194] on mat-card-title "Delivery #26E09824" at bounding box center [947, 187] width 128 height 15
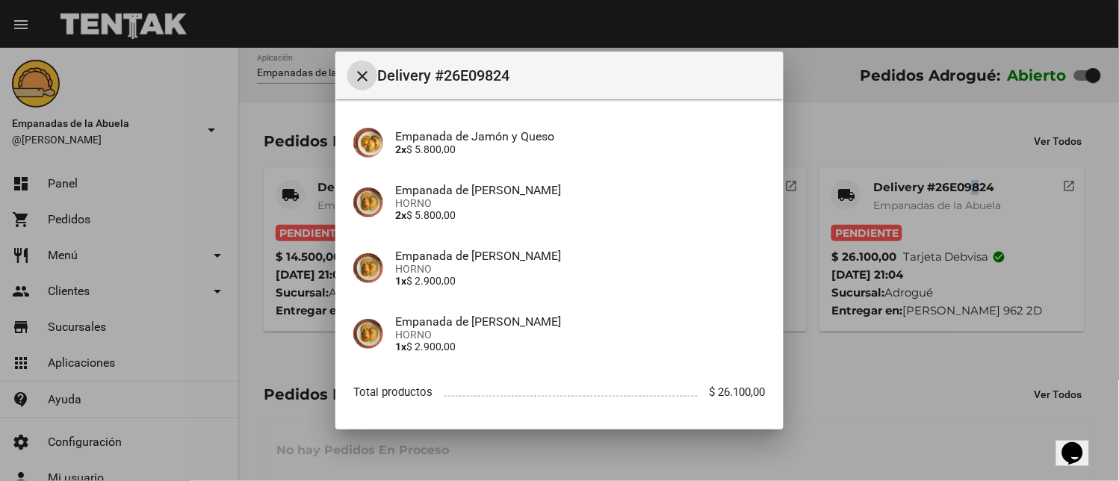
scroll to position [300, 0]
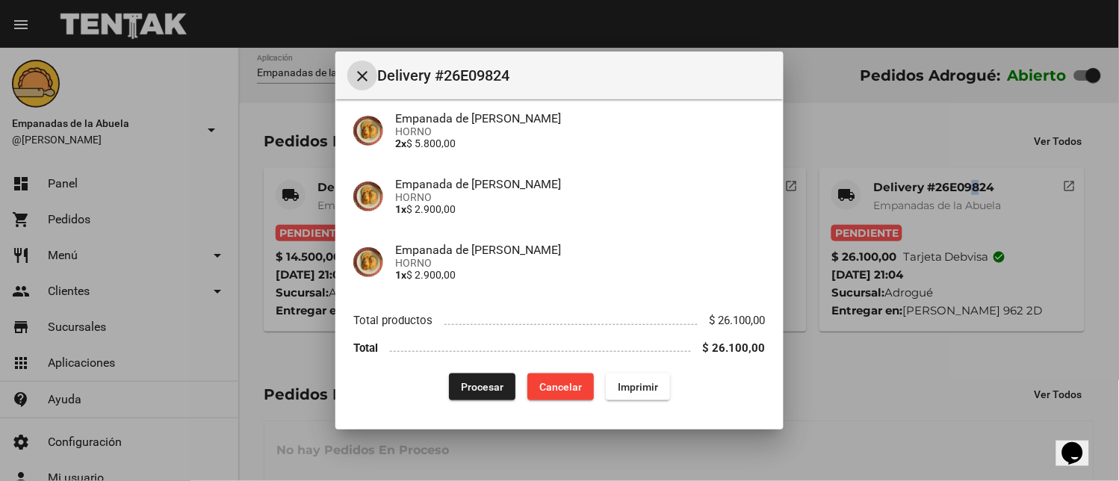
click at [619, 389] on span "Imprimir" at bounding box center [638, 387] width 40 height 12
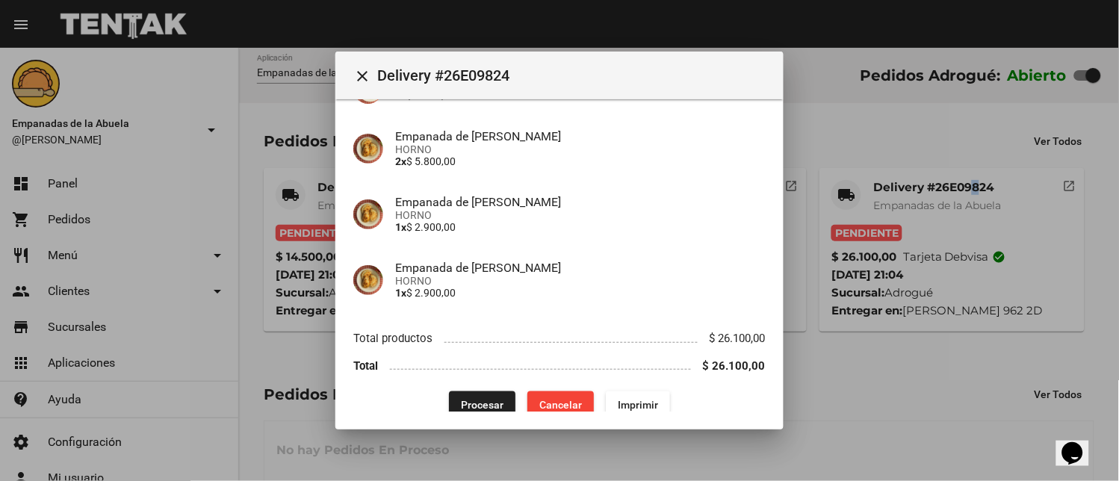
scroll to position [300, 0]
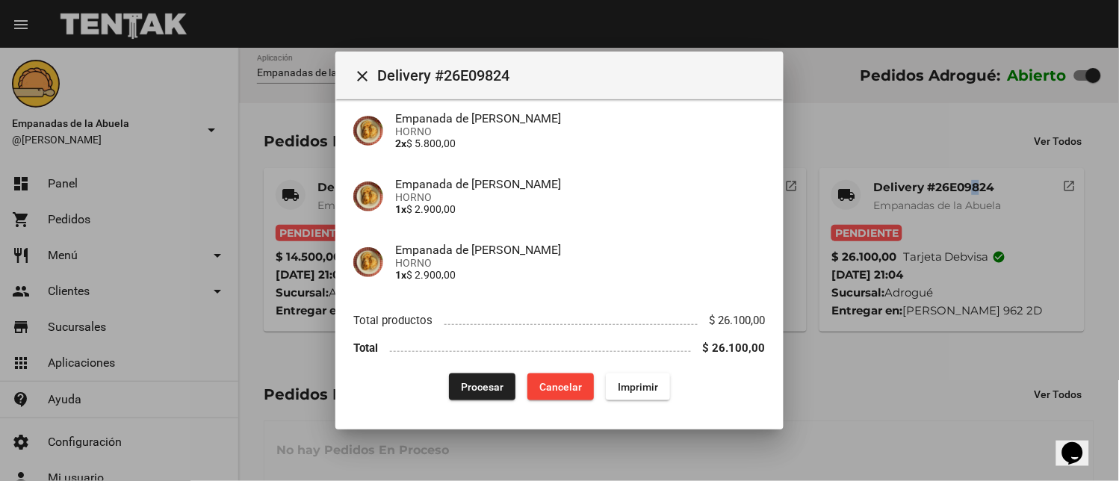
click at [472, 381] on span "Procesar" at bounding box center [482, 387] width 43 height 12
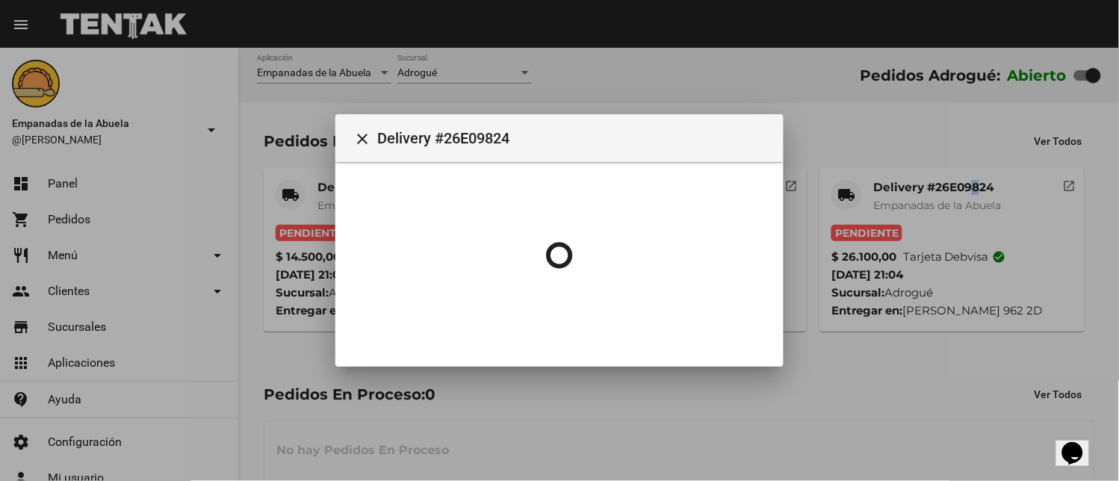
scroll to position [0, 0]
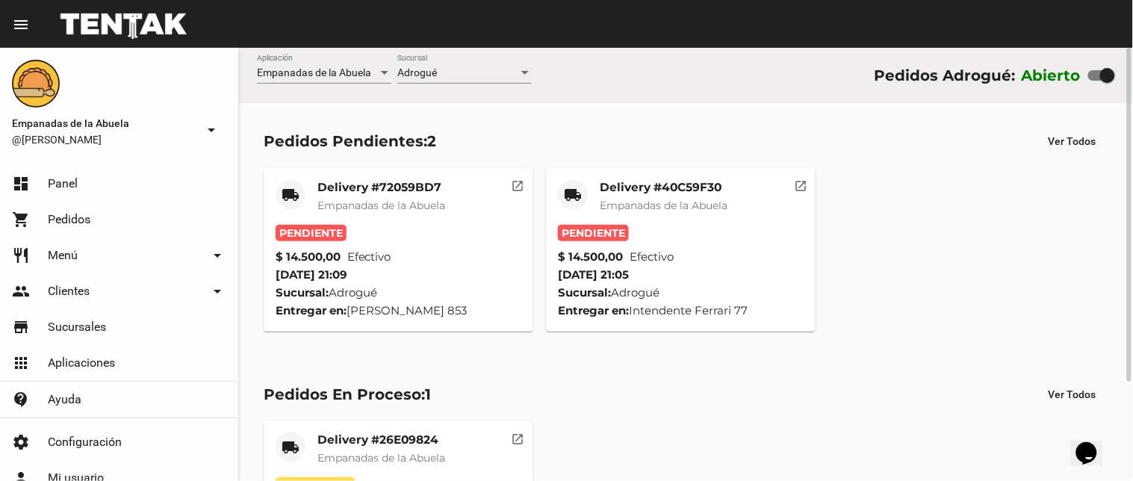
click at [624, 206] on span "Empanadas de la Abuela" at bounding box center [664, 205] width 128 height 13
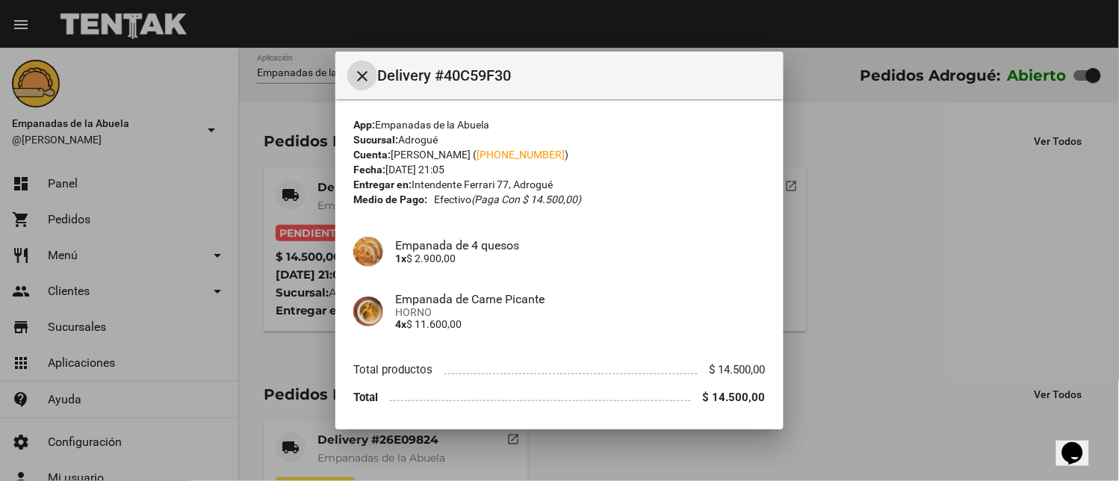
scroll to position [49, 0]
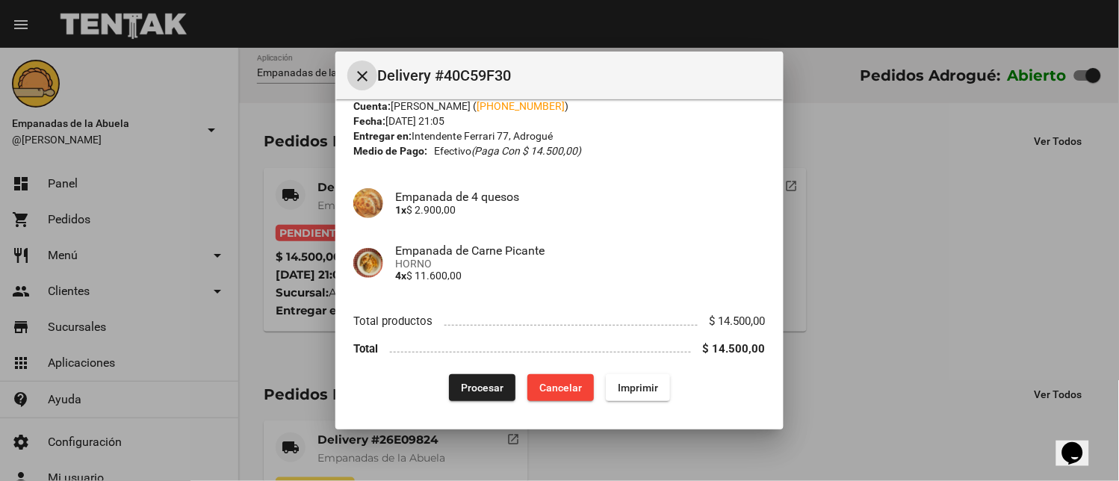
click at [615, 379] on button "Imprimir" at bounding box center [638, 387] width 64 height 27
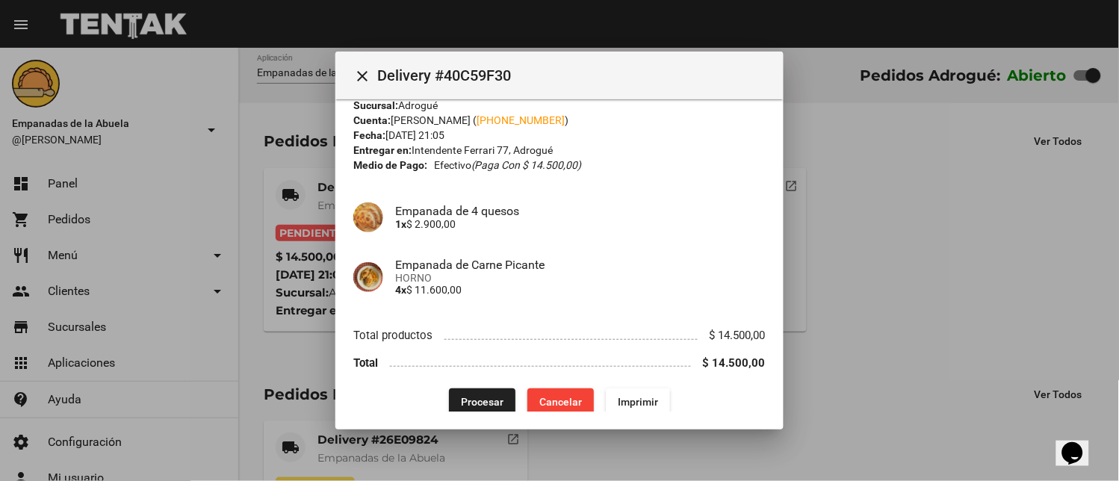
scroll to position [49, 0]
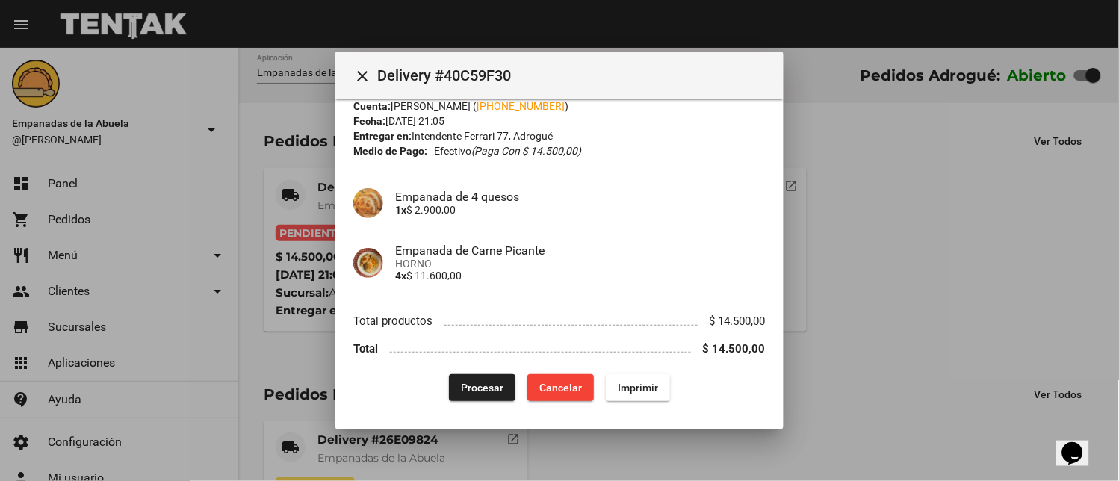
click at [480, 385] on span "Procesar" at bounding box center [482, 388] width 43 height 12
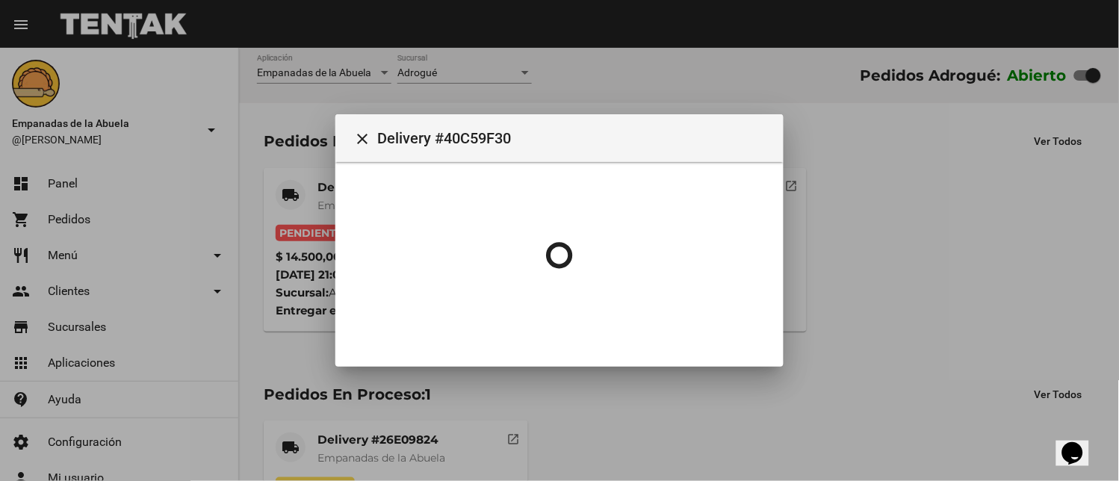
scroll to position [0, 0]
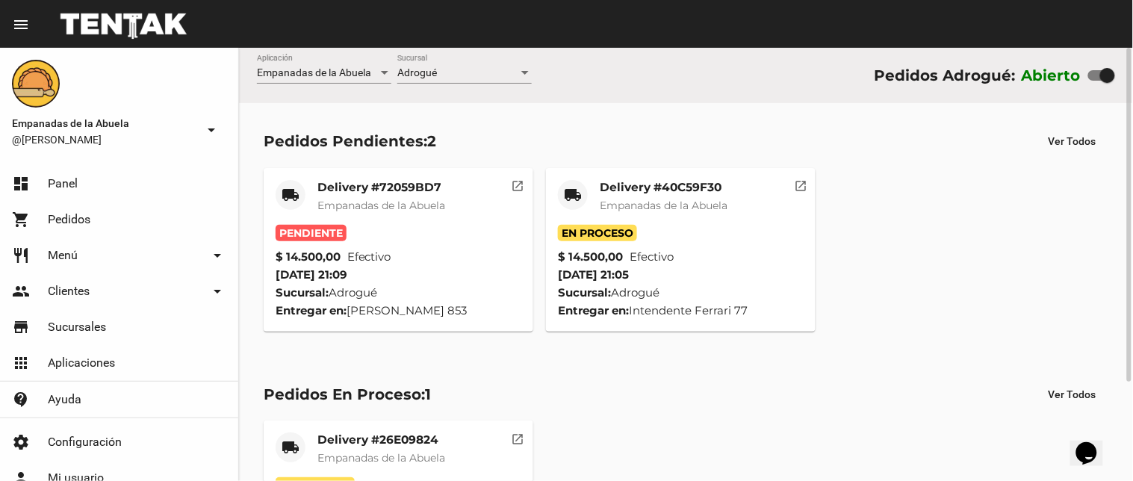
click at [309, 206] on mat-card-header "local_shipping Delivery #72059BD7 Empanadas de la Abuela" at bounding box center [399, 202] width 246 height 45
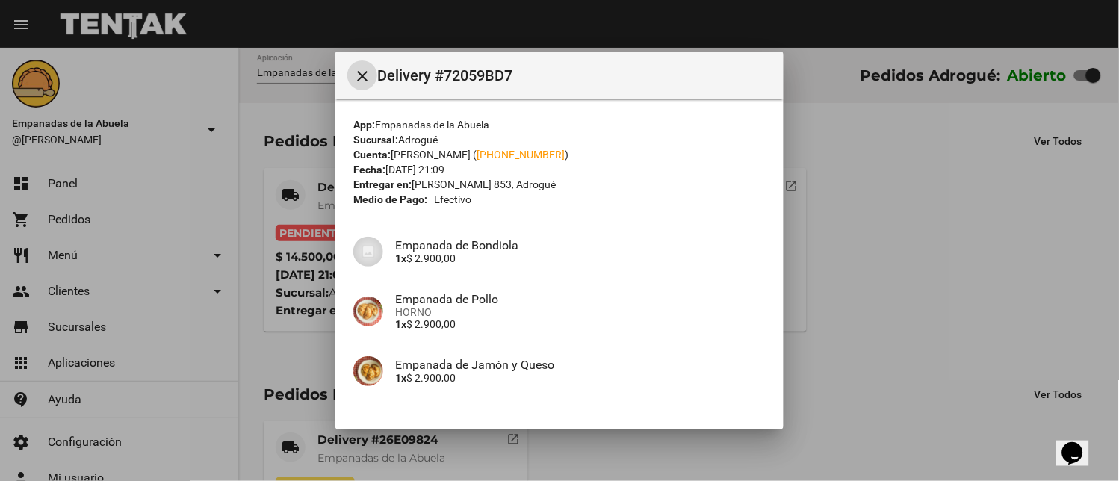
scroll to position [235, 0]
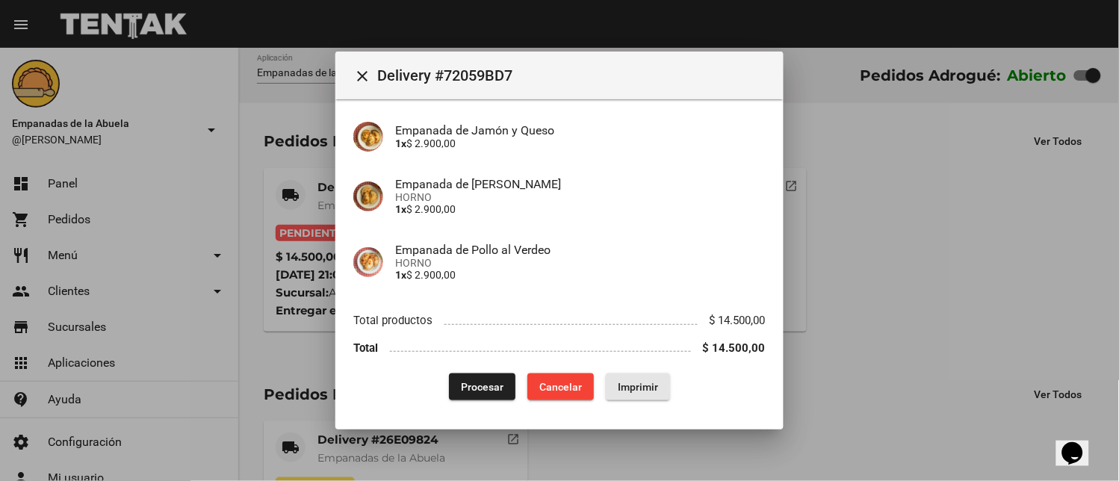
click at [623, 382] on span "Imprimir" at bounding box center [638, 387] width 40 height 12
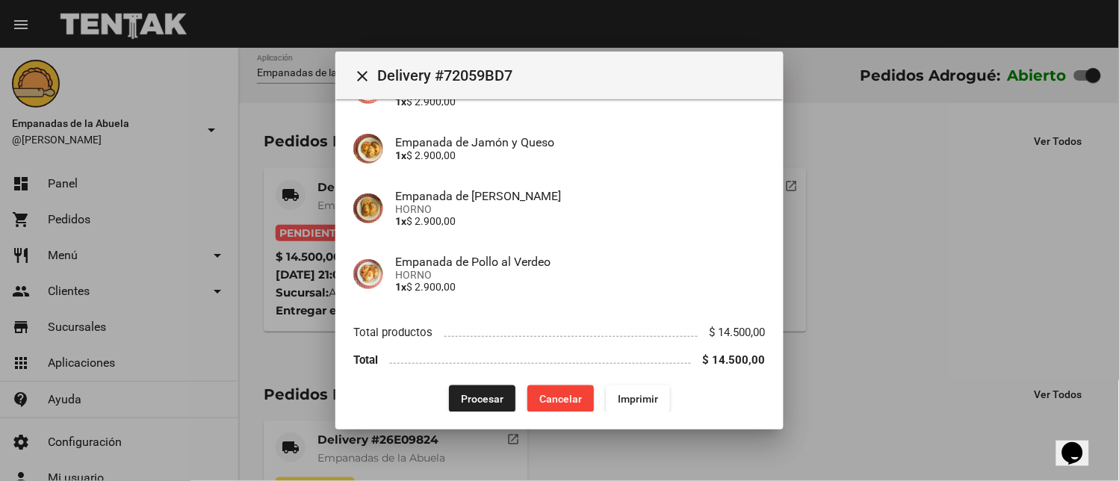
scroll to position [235, 0]
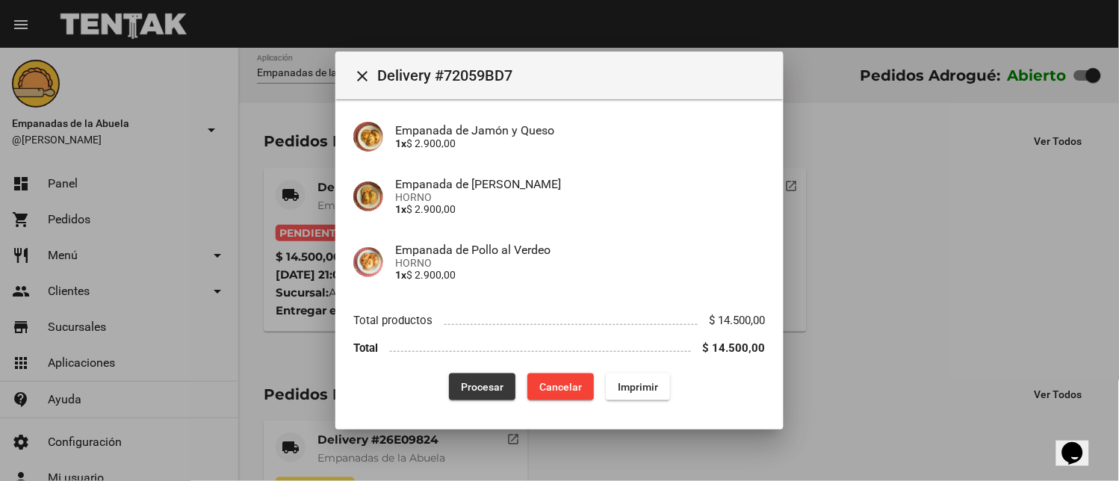
click at [474, 381] on span "Procesar" at bounding box center [482, 387] width 43 height 12
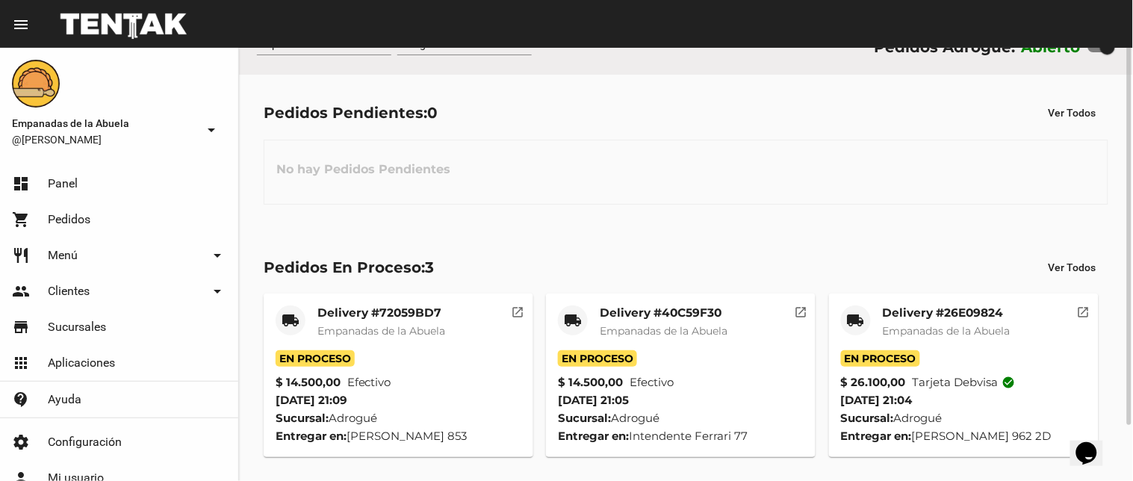
scroll to position [0, 0]
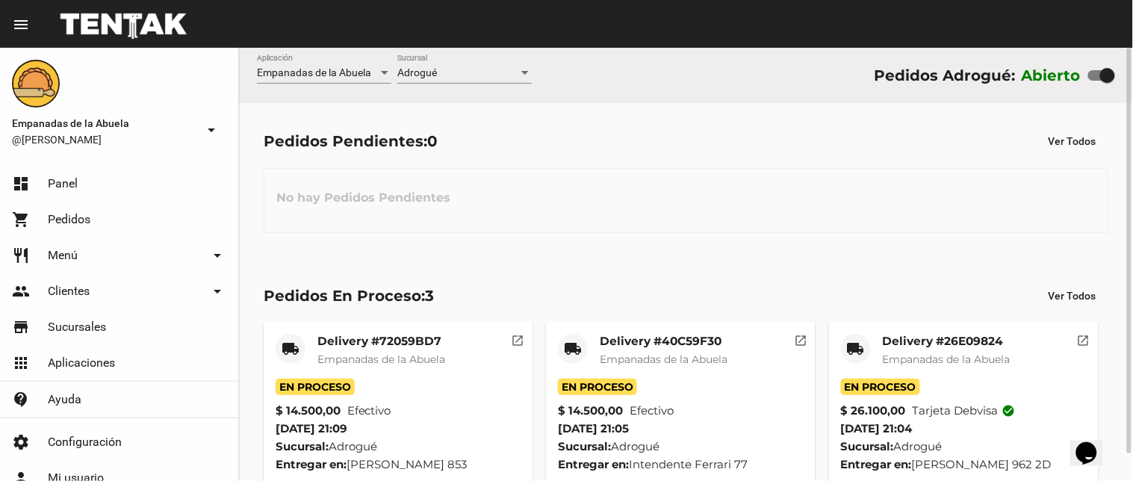
click at [439, 90] on div "Adrogué Sucursal" at bounding box center [464, 76] width 134 height 43
drag, startPoint x: 446, startPoint y: 79, endPoint x: 454, endPoint y: 136, distance: 57.4
click at [446, 84] on div "Adrogué Sucursal" at bounding box center [464, 76] width 134 height 43
click at [438, 67] on div "Adrogué Sucursal" at bounding box center [464, 69] width 134 height 29
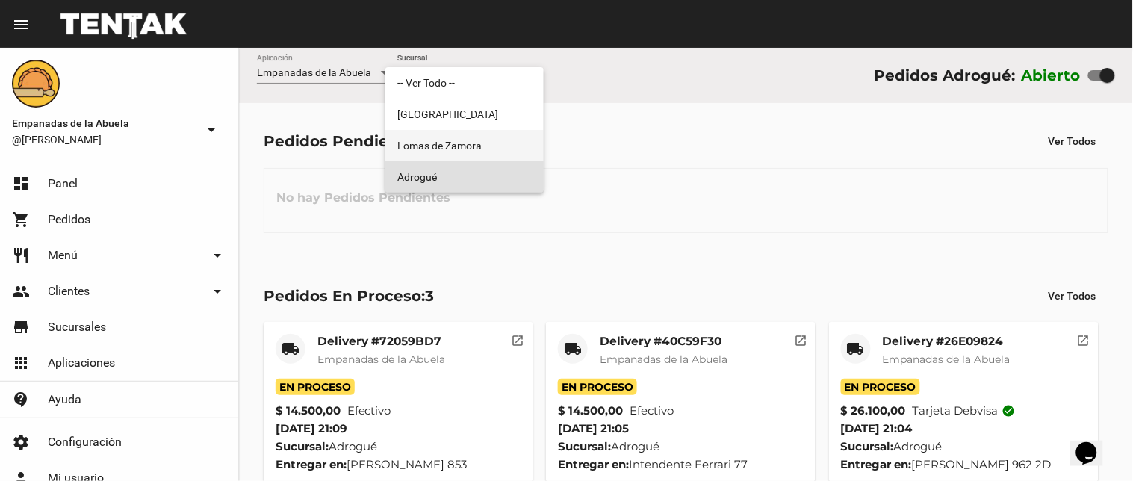
click at [441, 131] on span "Lomas de Zamora" at bounding box center [464, 145] width 134 height 31
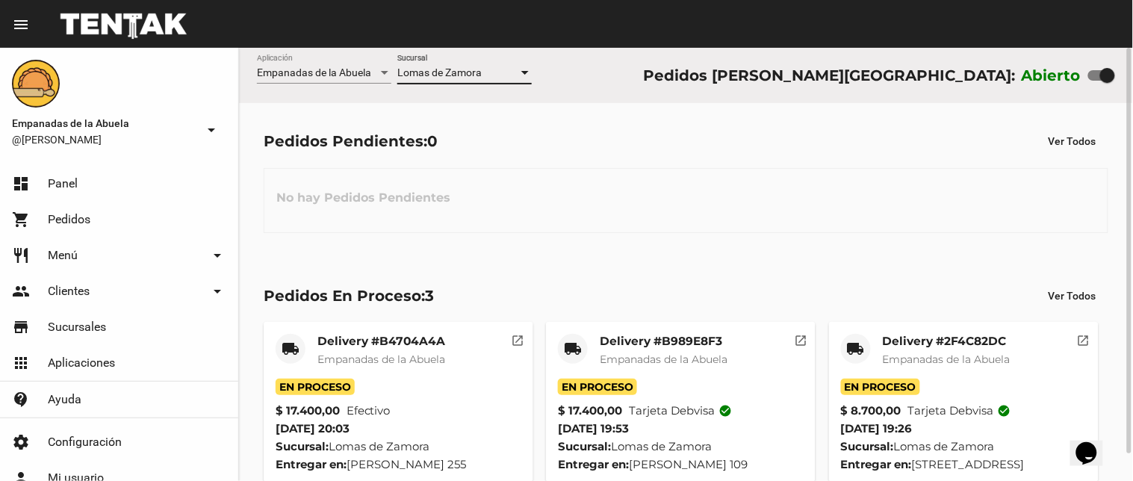
click at [462, 72] on span "Lomas de Zamora" at bounding box center [439, 72] width 84 height 12
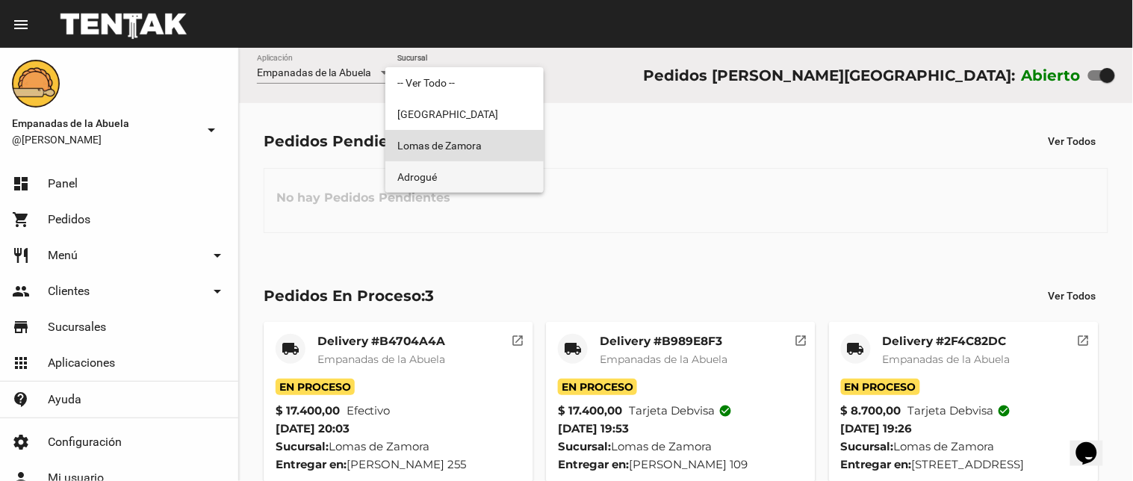
click at [435, 174] on span "Adrogué" at bounding box center [464, 176] width 134 height 31
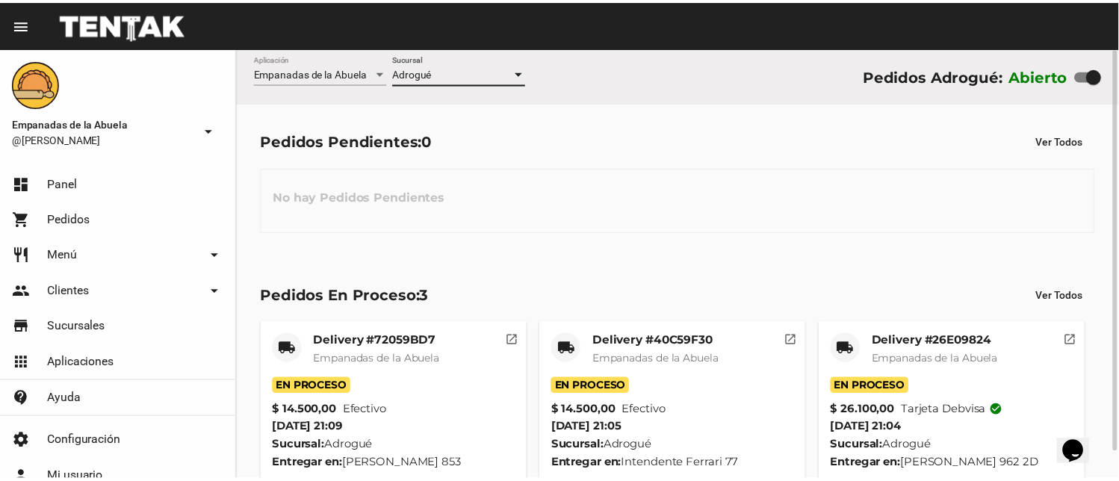
scroll to position [28, 0]
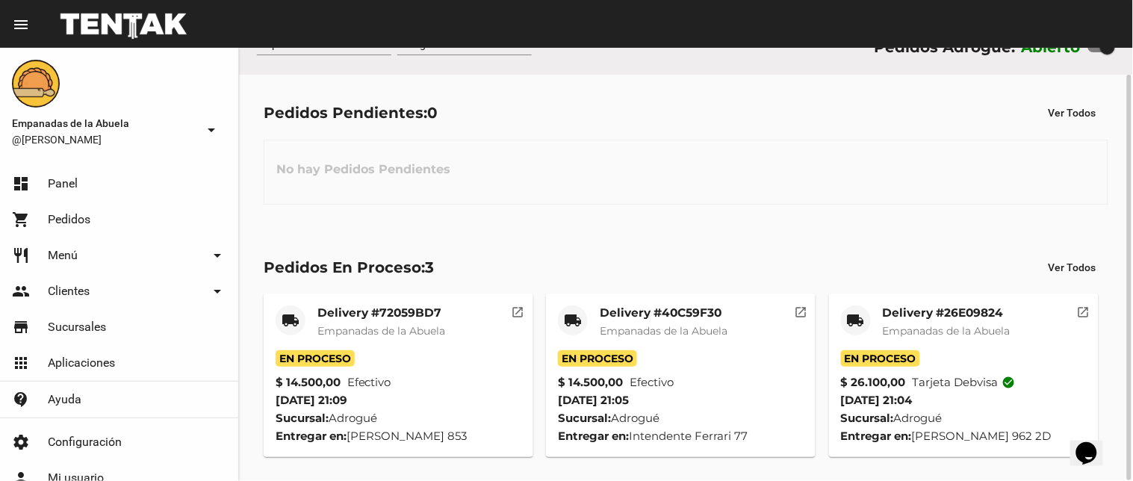
click at [411, 326] on span "Empanadas de la Abuela" at bounding box center [381, 330] width 128 height 13
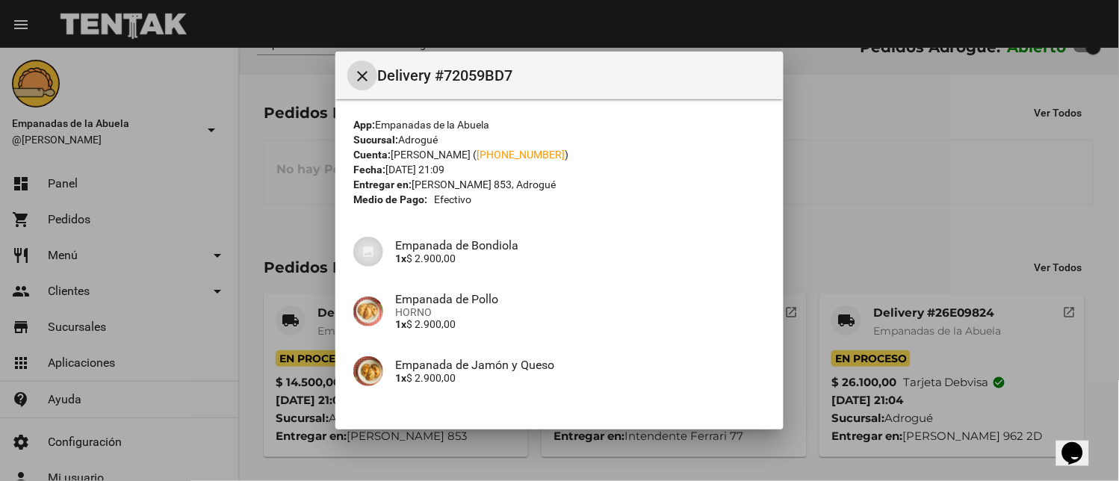
scroll to position [235, 0]
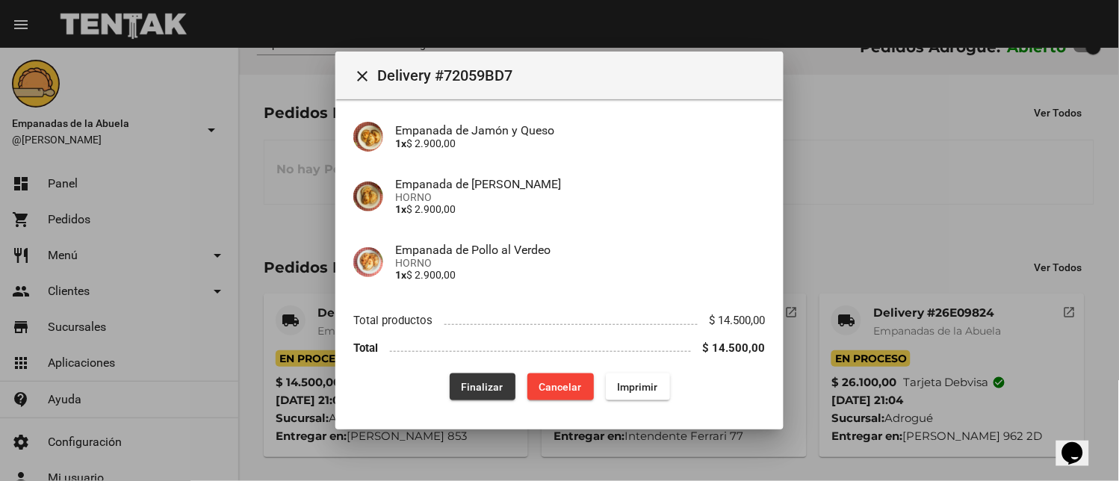
click at [467, 394] on button "Finalizar" at bounding box center [483, 386] width 66 height 27
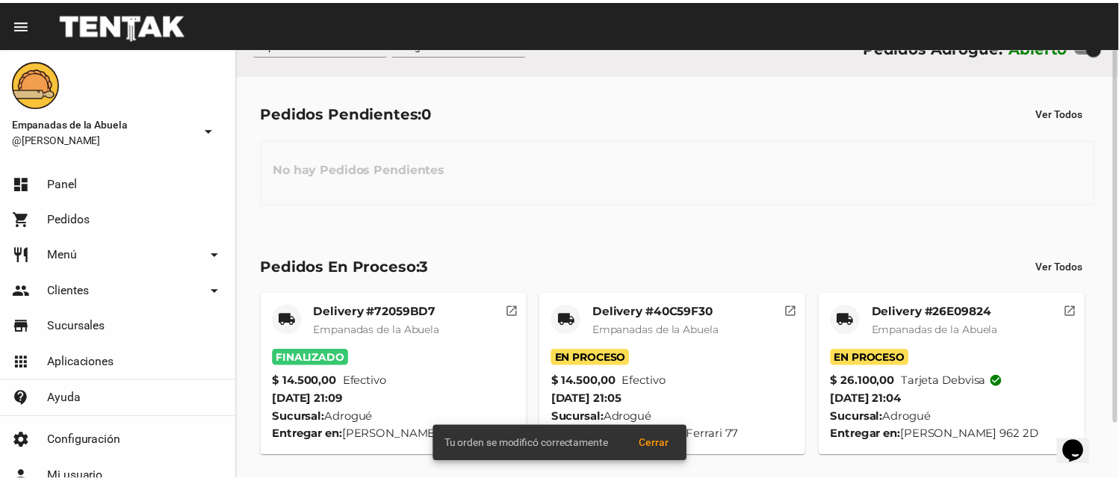
scroll to position [0, 0]
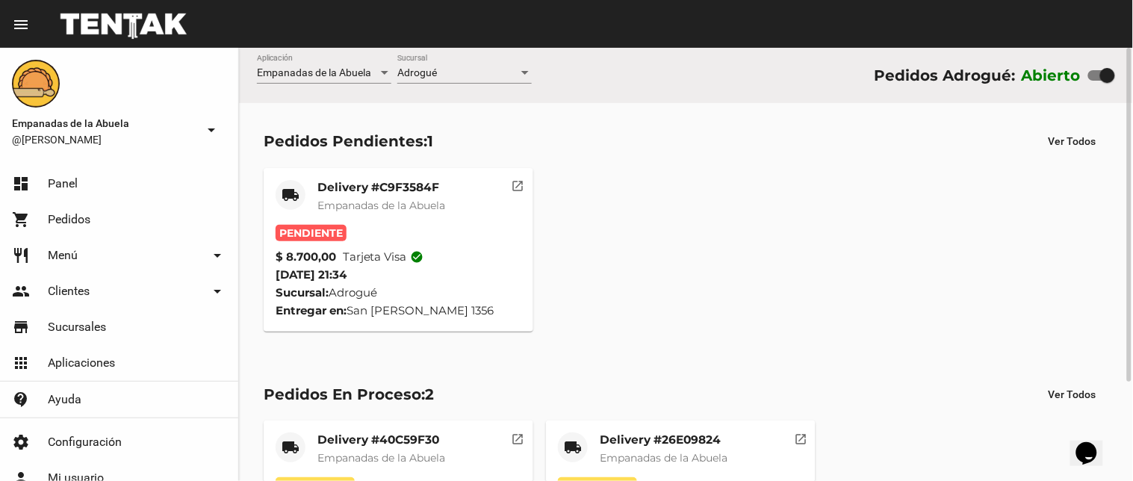
click at [421, 191] on mat-card-title "Delivery #C9F3584F" at bounding box center [381, 187] width 128 height 15
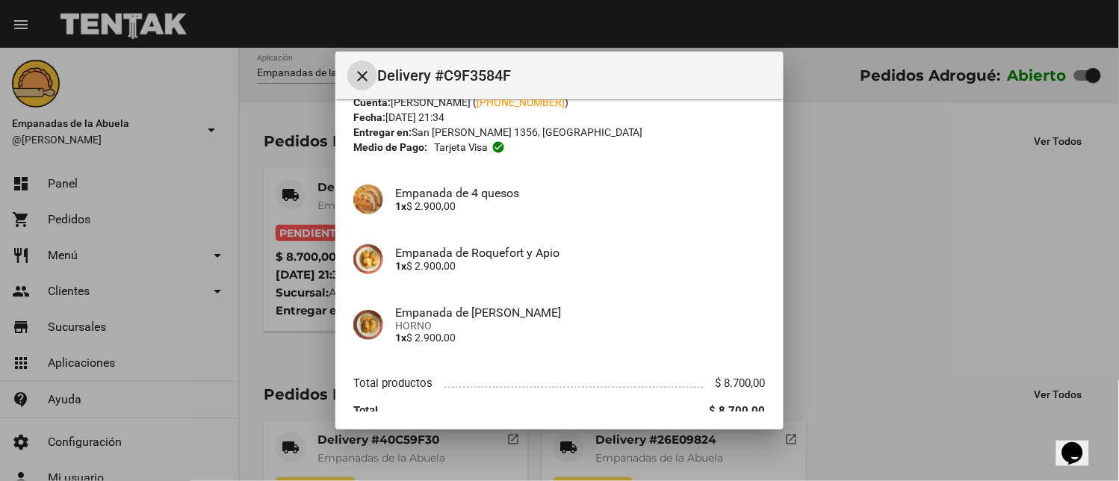
scroll to position [115, 0]
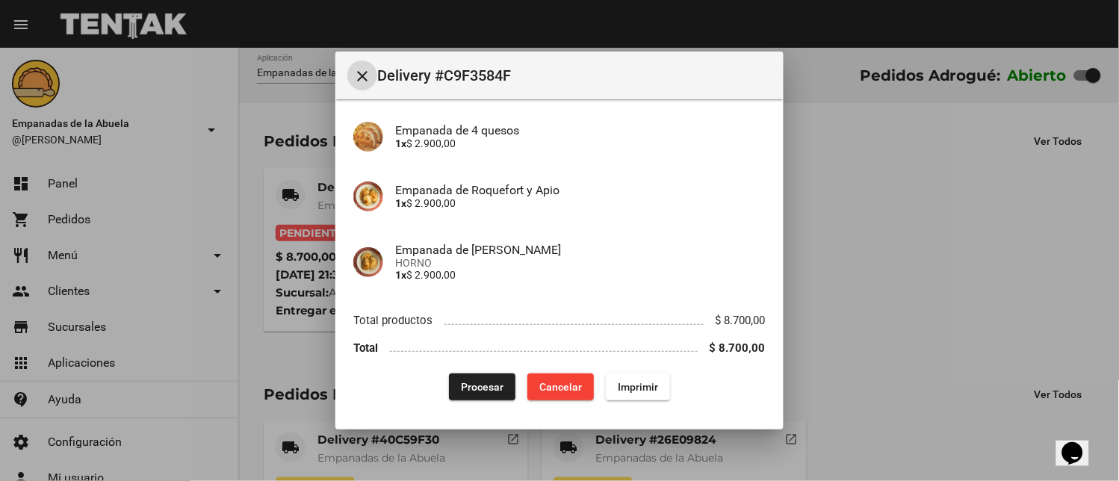
drag, startPoint x: 610, startPoint y: 391, endPoint x: 832, endPoint y: 376, distance: 222.3
click at [610, 393] on button "Imprimir" at bounding box center [638, 386] width 64 height 27
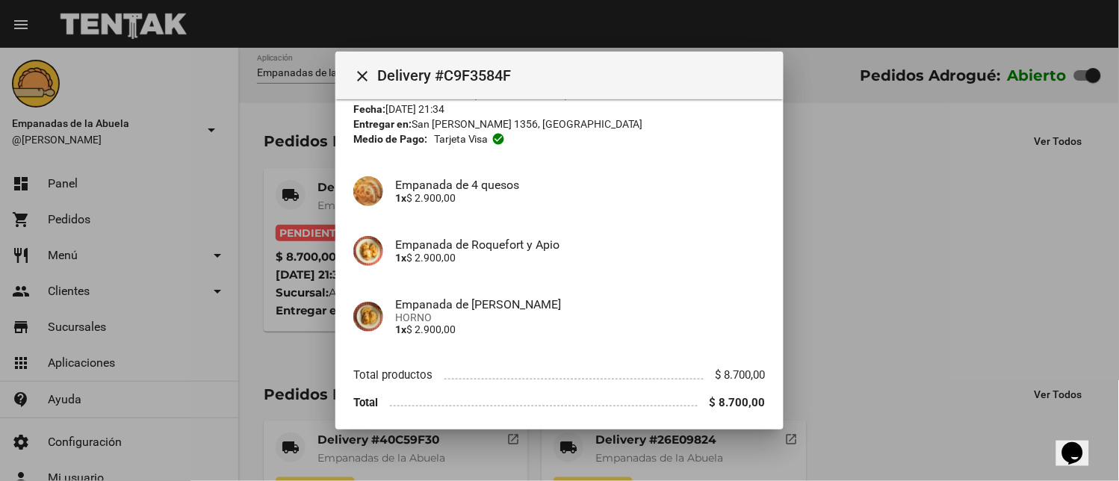
scroll to position [115, 0]
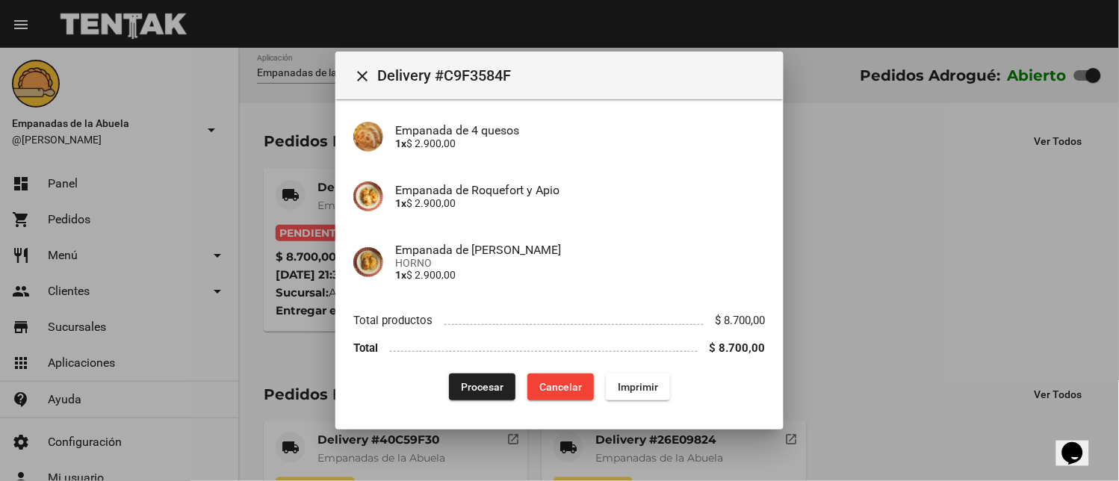
drag, startPoint x: 453, startPoint y: 379, endPoint x: 466, endPoint y: 379, distance: 13.5
click at [461, 381] on span "Procesar" at bounding box center [482, 387] width 43 height 12
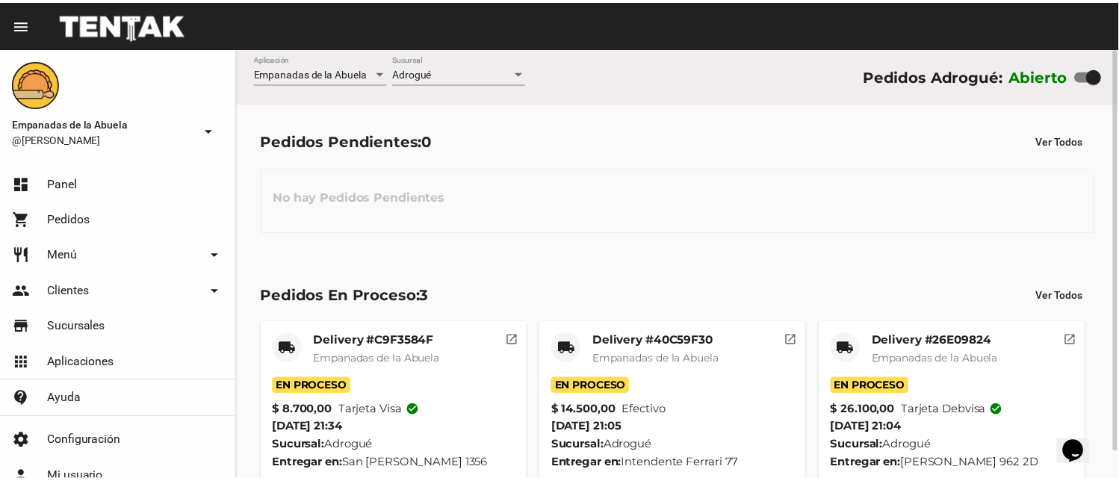
scroll to position [28, 0]
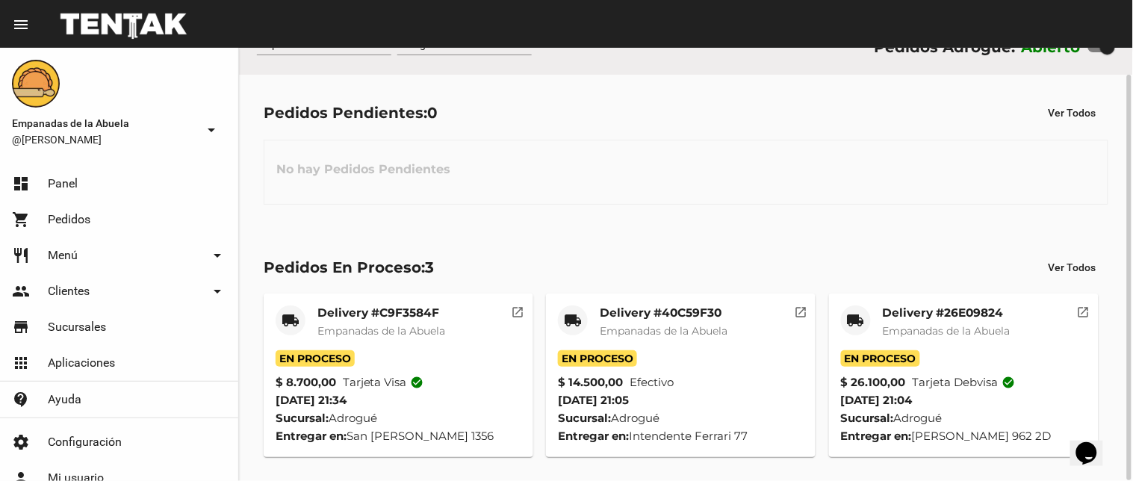
click at [876, 333] on mat-card-header "local_shipping Delivery #26E09824 Empanadas de la Abuela" at bounding box center [964, 328] width 246 height 45
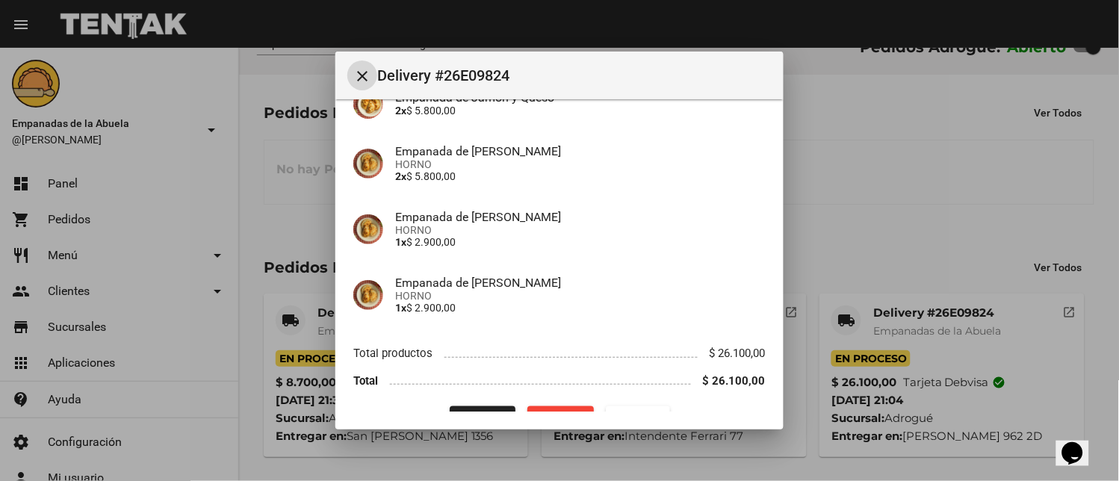
scroll to position [300, 0]
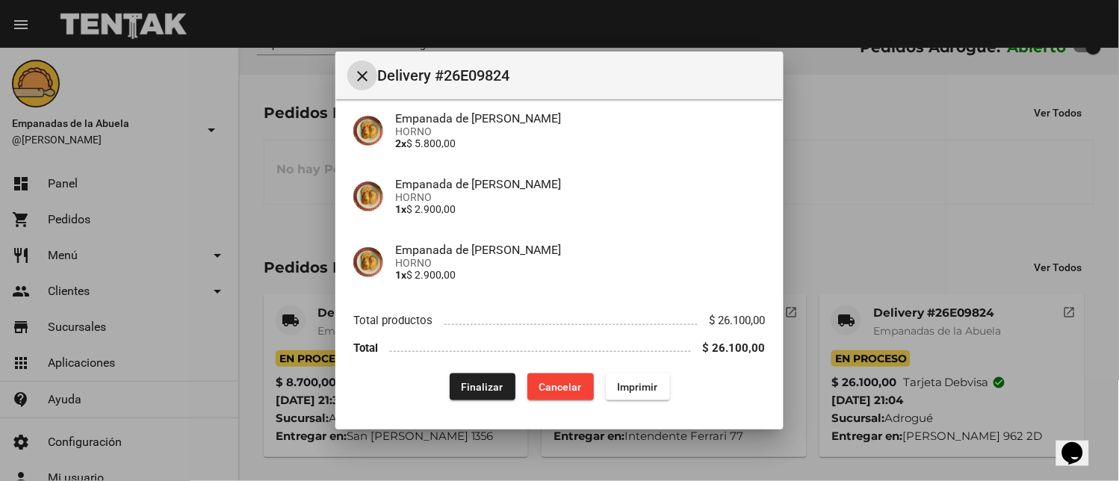
click at [479, 386] on span "Finalizar" at bounding box center [483, 387] width 42 height 12
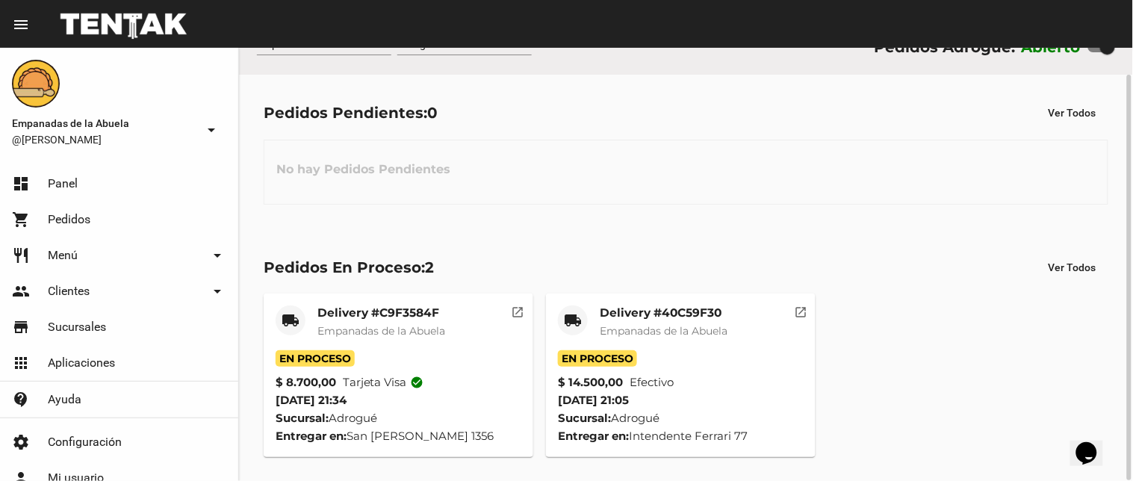
click at [630, 329] on span "Empanadas de la Abuela" at bounding box center [664, 330] width 128 height 13
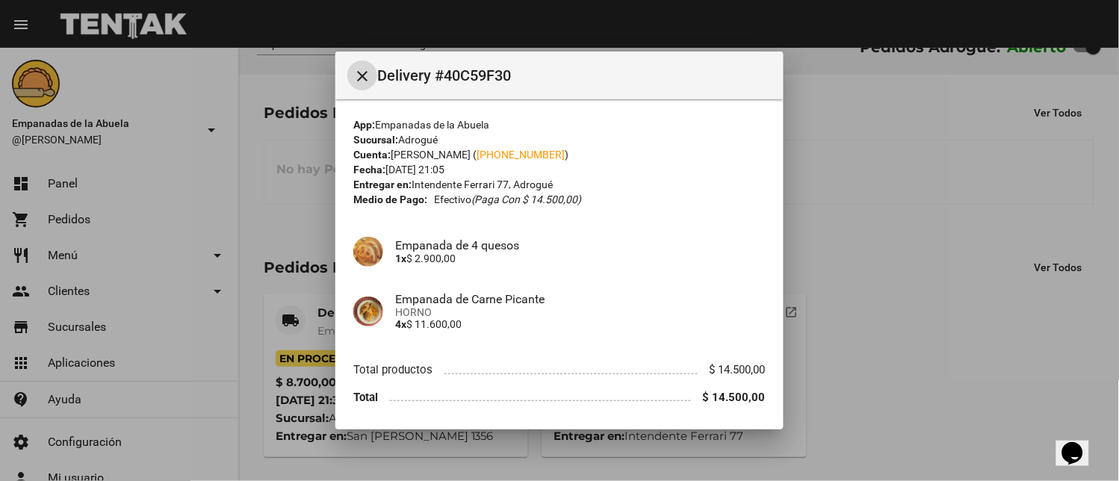
scroll to position [49, 0]
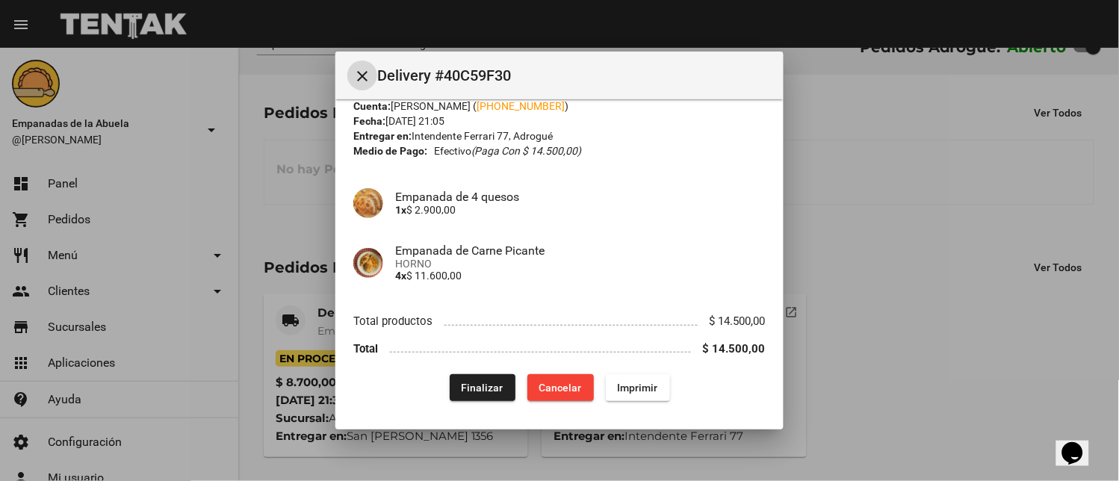
click at [496, 400] on mat-dialog-content "App: Empanadas de la Abuela Sucursal: Adrogué Cuenta: Guido Buscarini ( +54 115…" at bounding box center [559, 255] width 448 height 313
click at [477, 375] on button "Finalizar" at bounding box center [483, 387] width 66 height 27
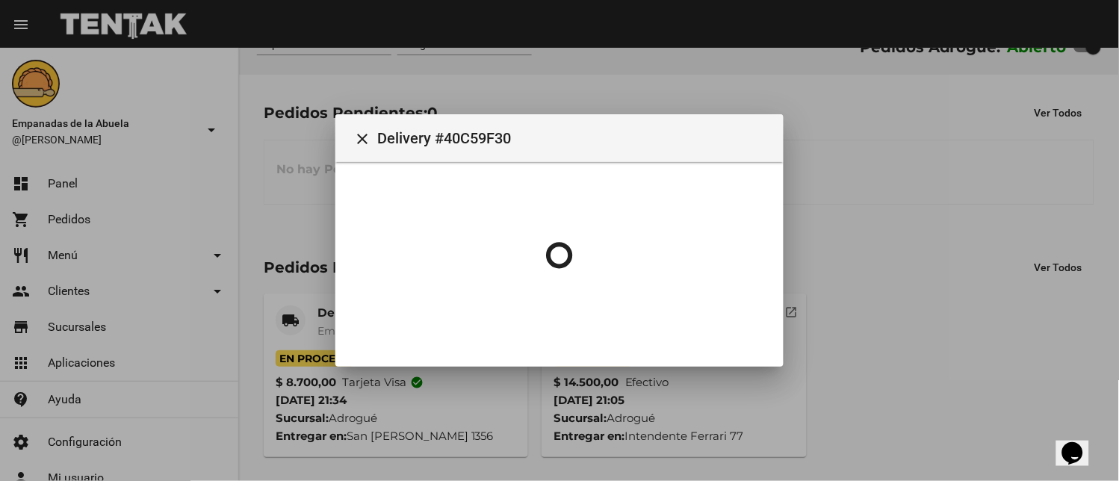
scroll to position [0, 0]
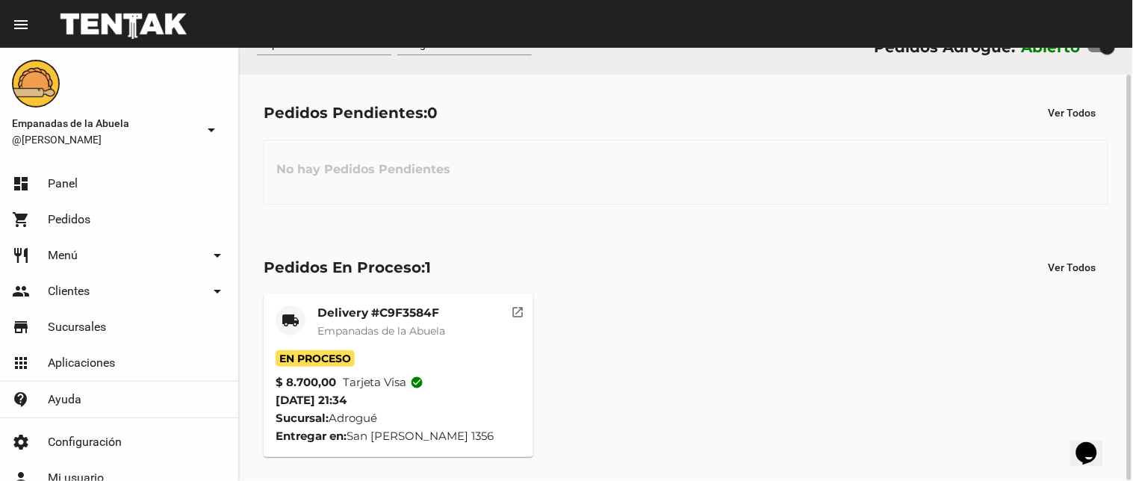
click at [415, 325] on span "Empanadas de la Abuela" at bounding box center [381, 330] width 128 height 13
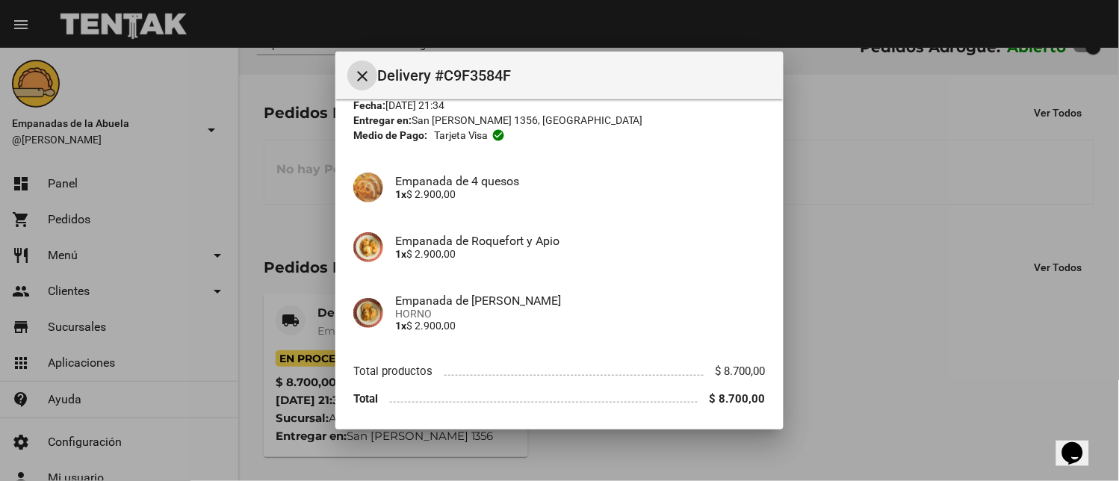
scroll to position [115, 0]
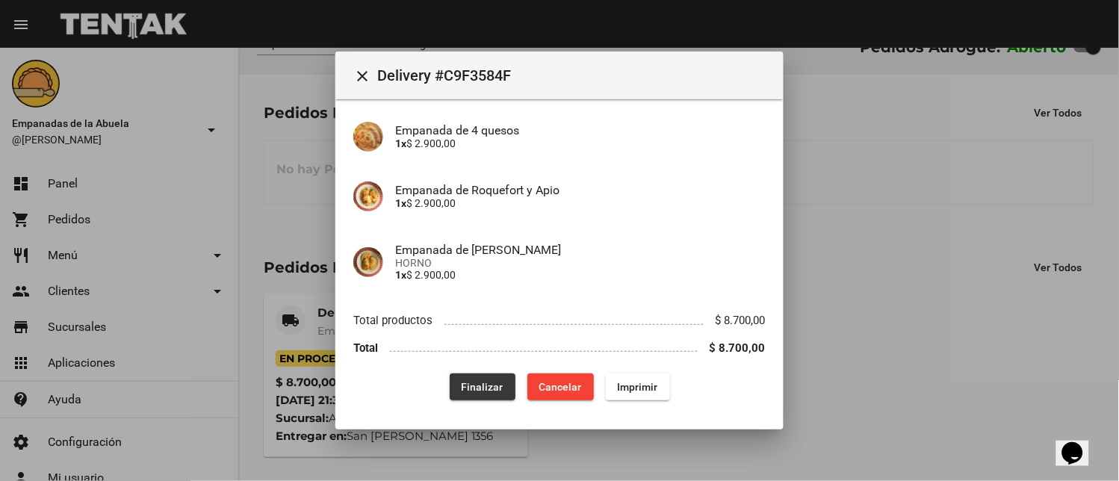
drag, startPoint x: 484, startPoint y: 383, endPoint x: 437, endPoint y: 458, distance: 88.3
click at [484, 384] on span "Finalizar" at bounding box center [483, 387] width 42 height 12
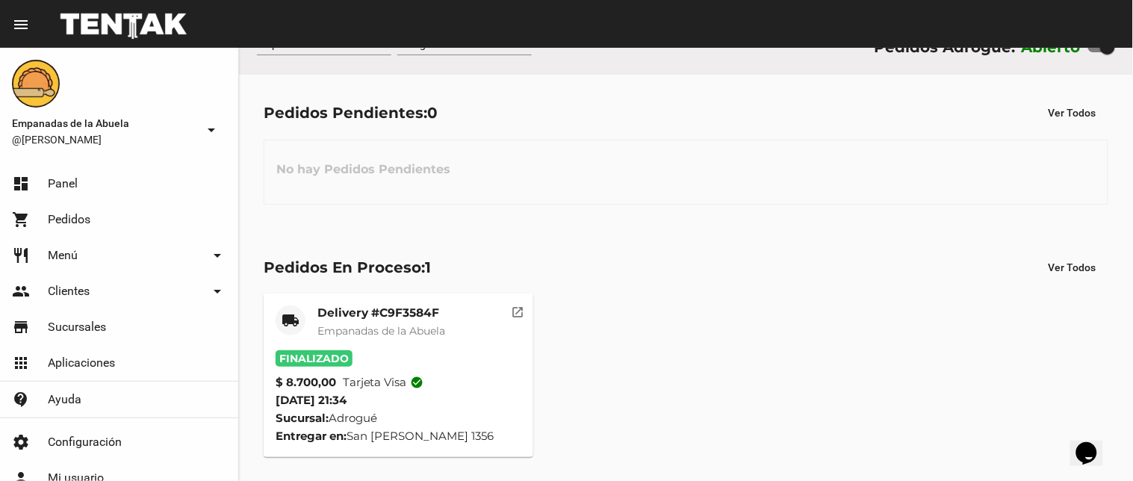
scroll to position [0, 0]
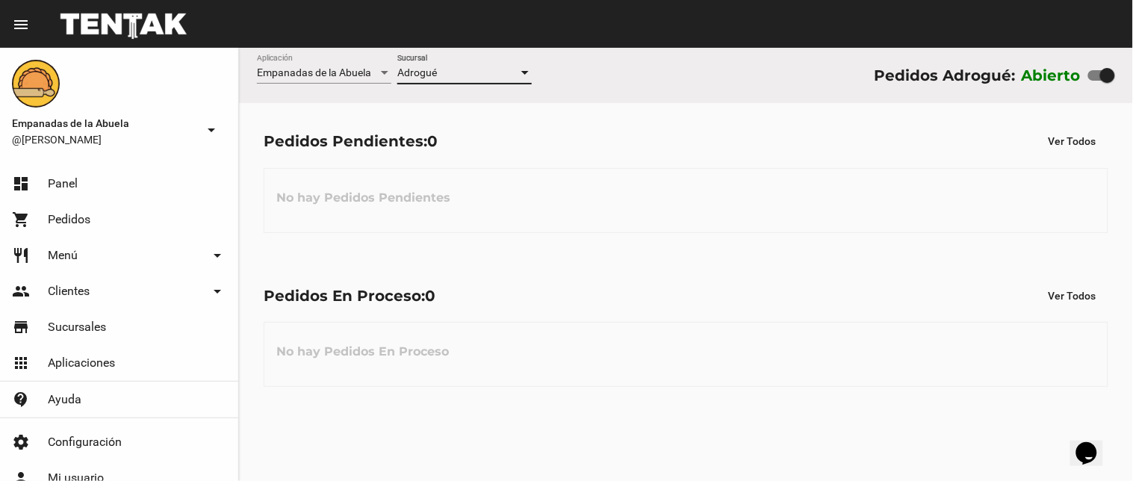
click at [459, 72] on div "Adrogué" at bounding box center [457, 73] width 121 height 12
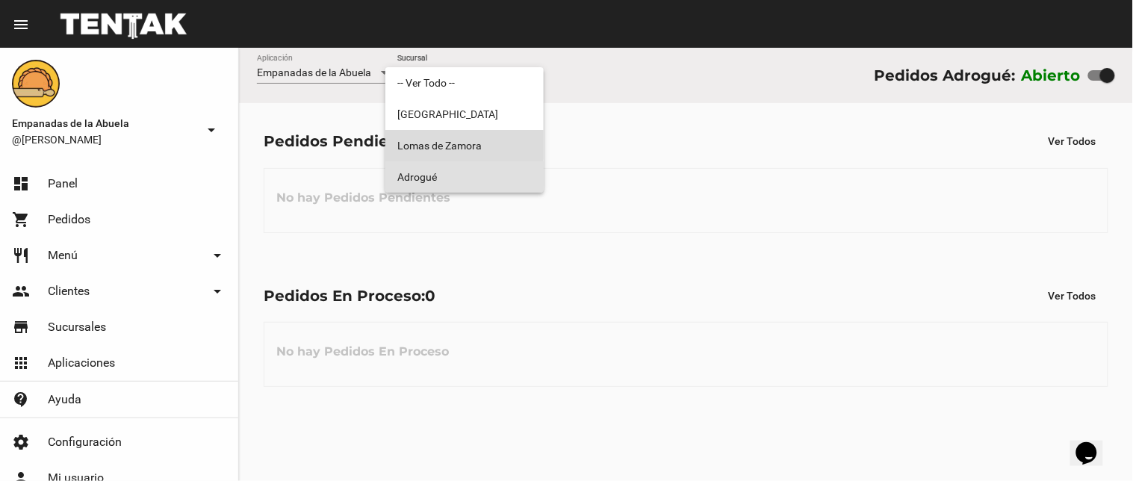
click at [437, 143] on span "Lomas de Zamora" at bounding box center [464, 145] width 134 height 31
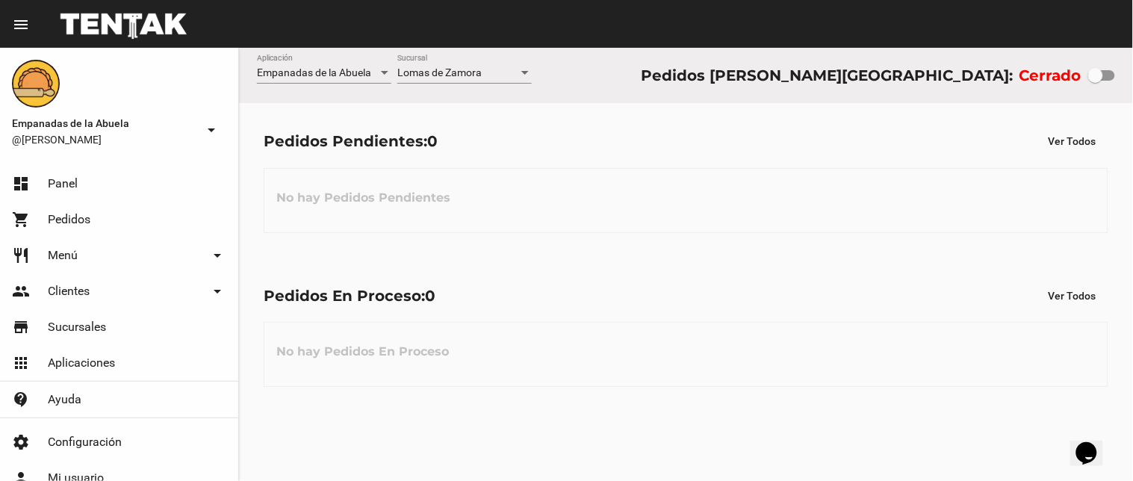
drag, startPoint x: 477, startPoint y: 50, endPoint x: 471, endPoint y: 114, distance: 64.5
click at [477, 53] on div "Empanadas de la Abuela Aplicación Lomas de Zamora Sucursal Pedidos Lomas de Zam…" at bounding box center [686, 75] width 894 height 55
click at [457, 58] on div "Lomas de Zamora Sucursal" at bounding box center [464, 69] width 134 height 29
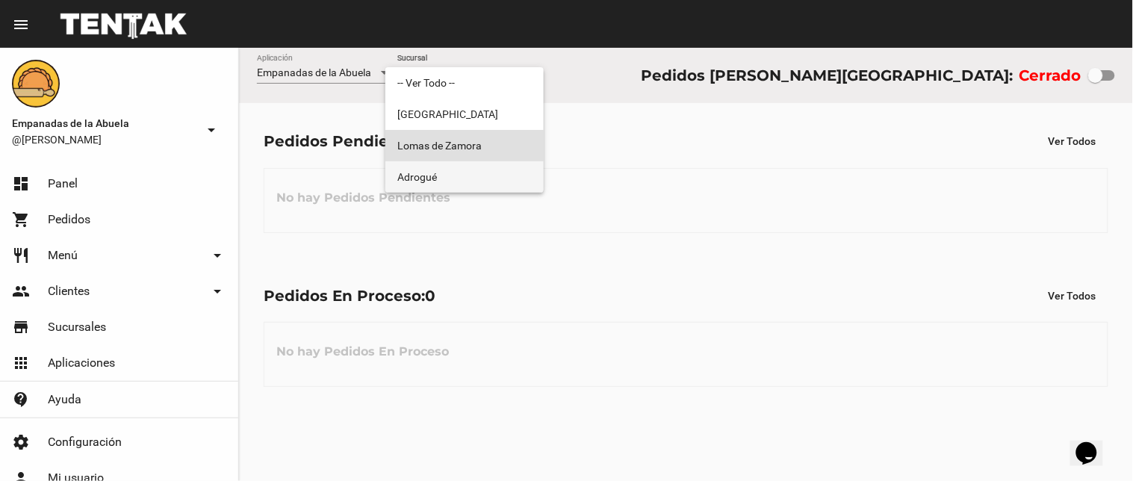
click at [463, 172] on span "Adrogué" at bounding box center [464, 176] width 134 height 31
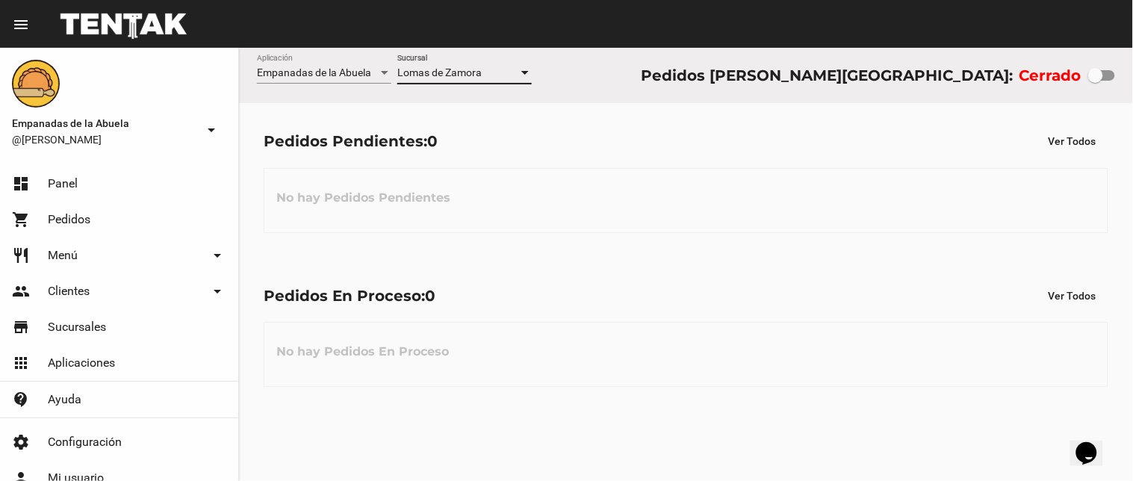
checkbox input "true"
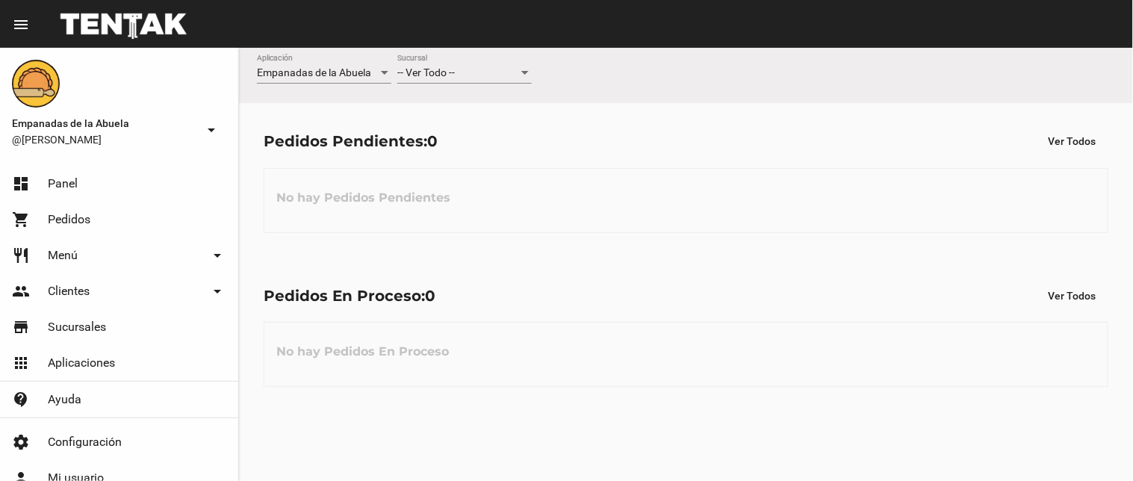
click at [464, 69] on div "-- Ver Todo --" at bounding box center [457, 73] width 121 height 12
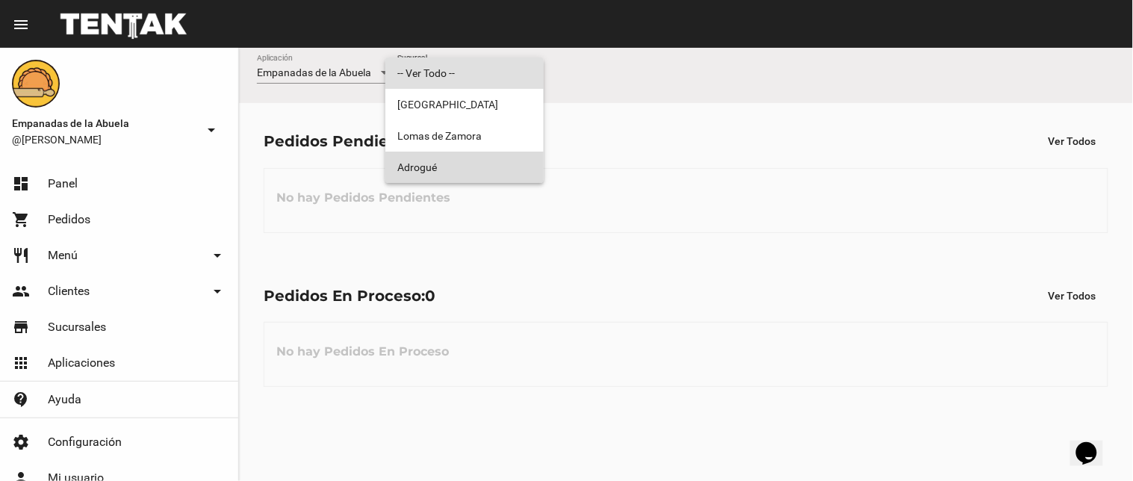
click at [498, 170] on span "Adrogué" at bounding box center [464, 167] width 134 height 31
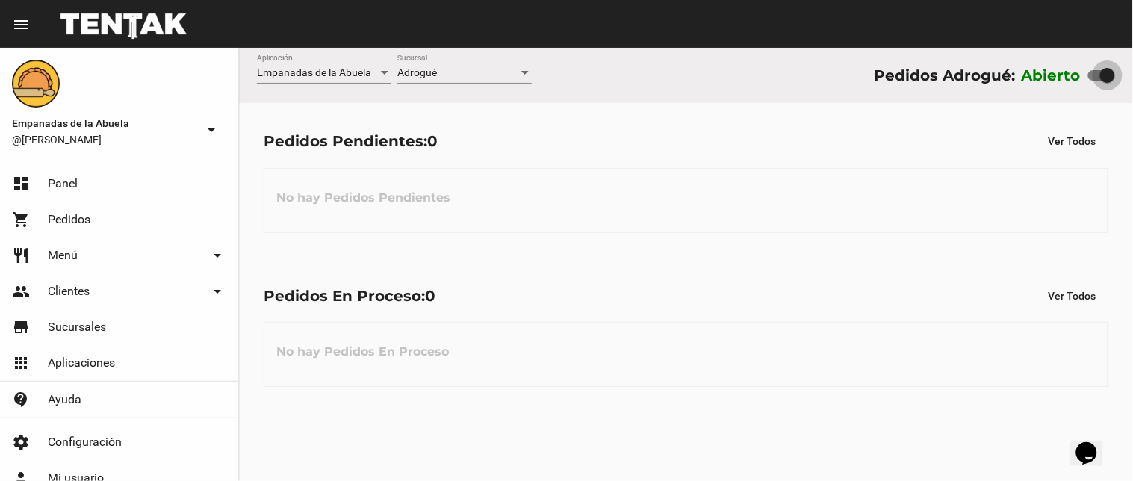
drag, startPoint x: 1106, startPoint y: 67, endPoint x: 1068, endPoint y: 72, distance: 37.6
click at [1070, 72] on div "Abierto" at bounding box center [1068, 75] width 93 height 24
drag, startPoint x: 1116, startPoint y: 75, endPoint x: 1087, endPoint y: 77, distance: 29.2
click at [1088, 77] on div "Empanadas de la Abuela Aplicación Adrogué Sucursal Pedidos Adrogué: Abierto" at bounding box center [686, 75] width 894 height 55
drag, startPoint x: 1104, startPoint y: 72, endPoint x: 1071, endPoint y: 72, distance: 32.9
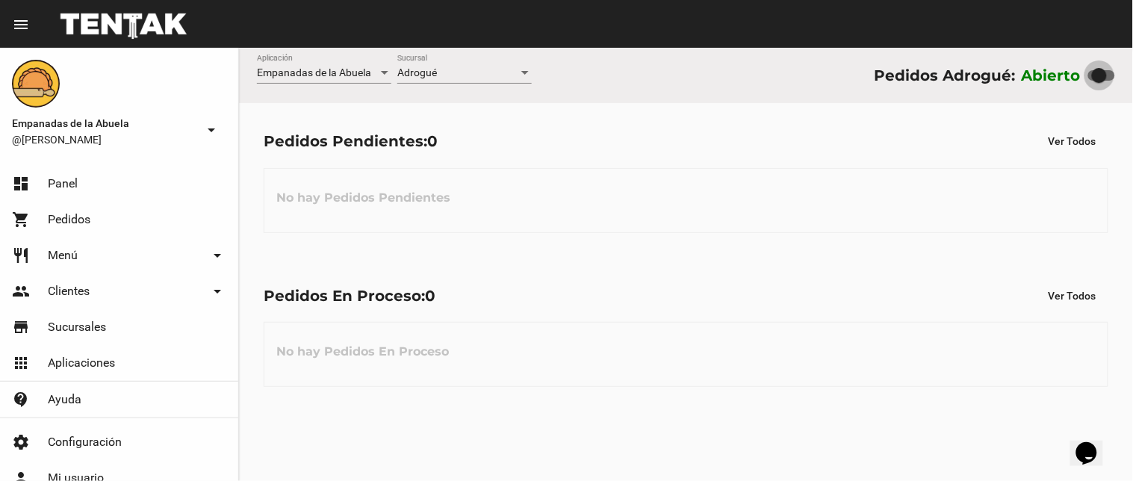
click at [1074, 72] on div "Abierto" at bounding box center [1068, 75] width 93 height 24
checkbox input "false"
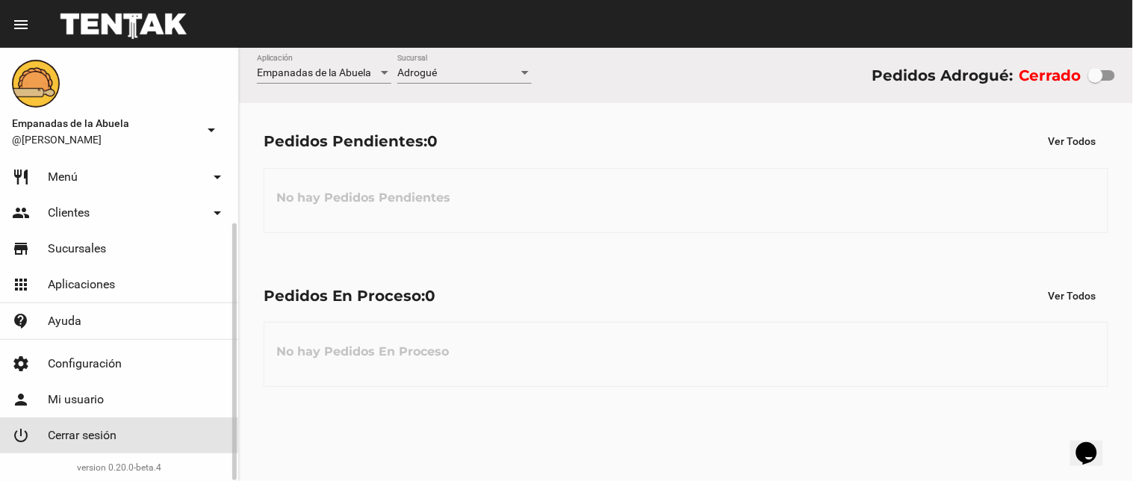
drag, startPoint x: 93, startPoint y: 443, endPoint x: 122, endPoint y: 426, distance: 33.8
click at [98, 442] on link "power_settings_new Cerrar sesión" at bounding box center [119, 436] width 238 height 36
